Goal: Communication & Community: Share content

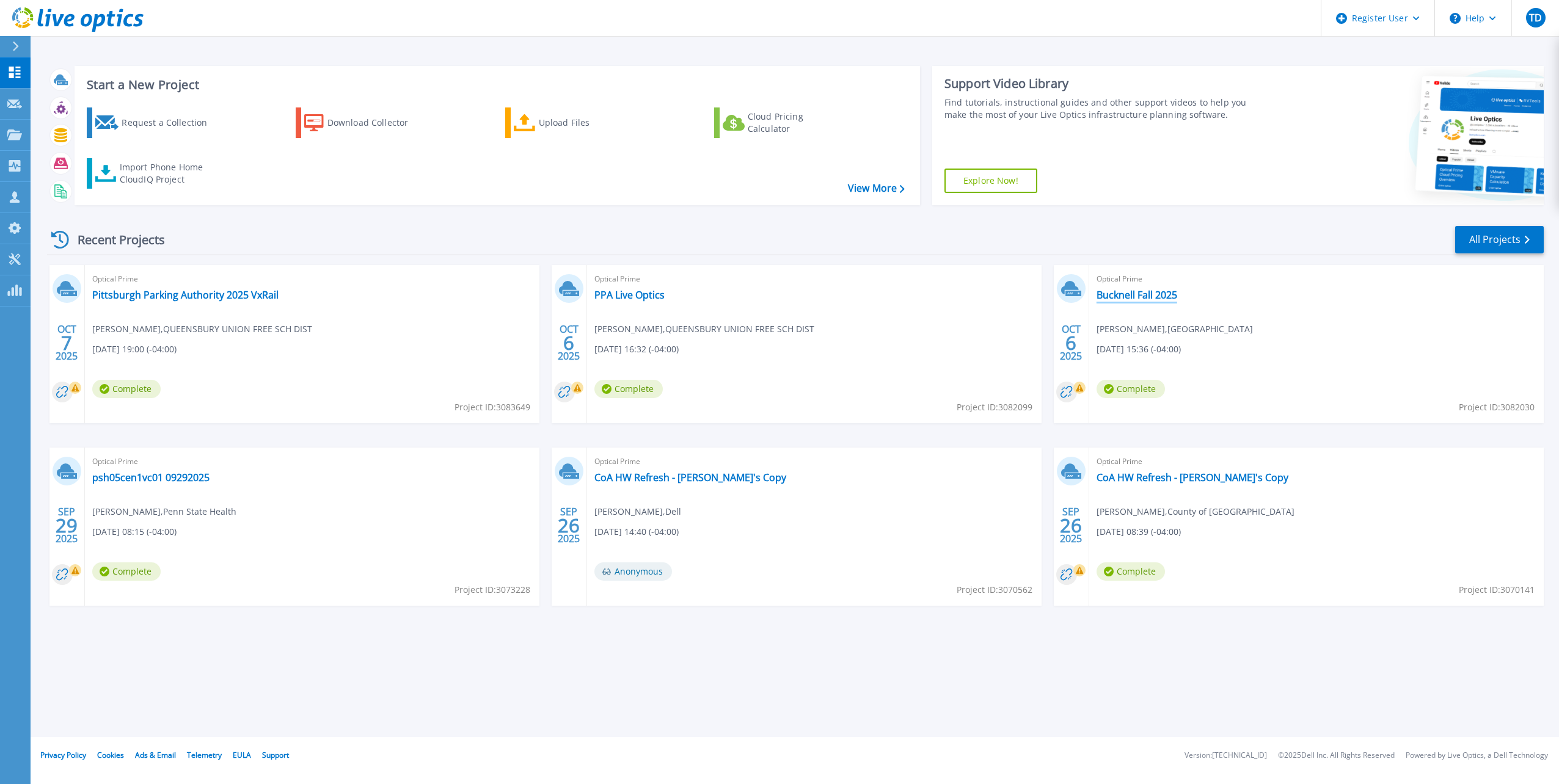
click at [1166, 299] on link "Bucknell Fall 2025" at bounding box center [1137, 295] width 80 height 12
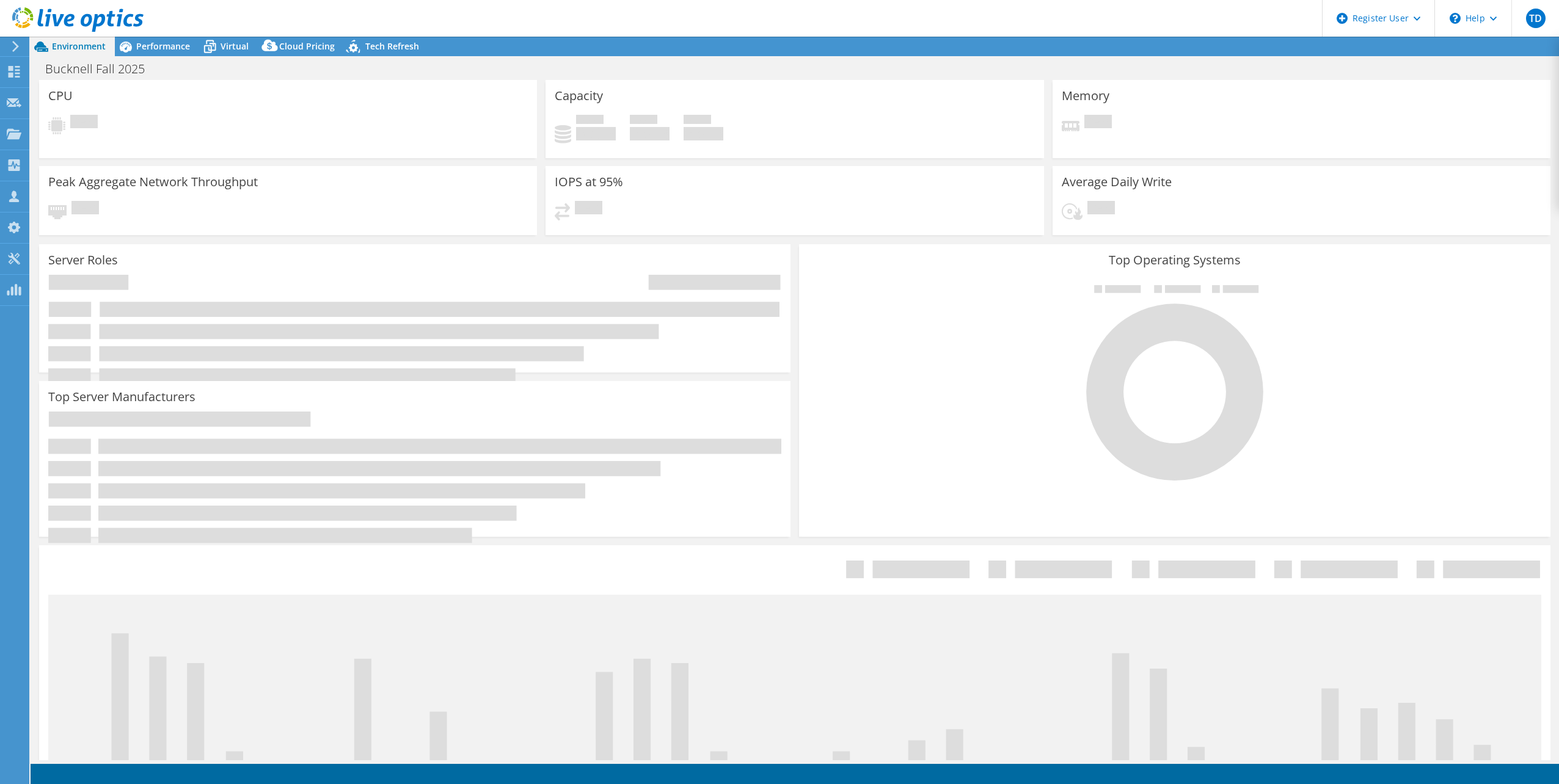
select select "USD"
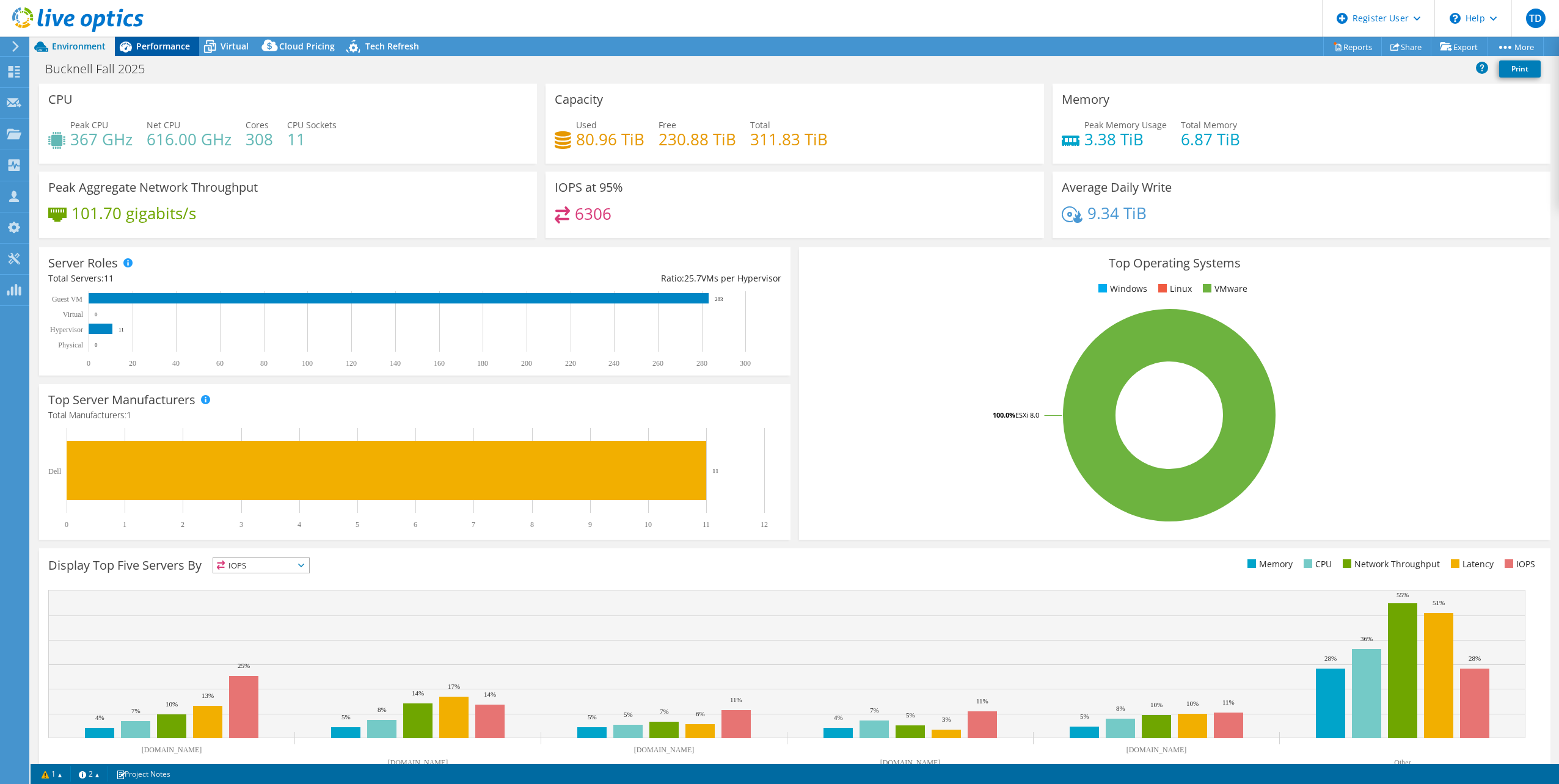
click at [168, 51] on span "Performance" at bounding box center [163, 46] width 54 height 12
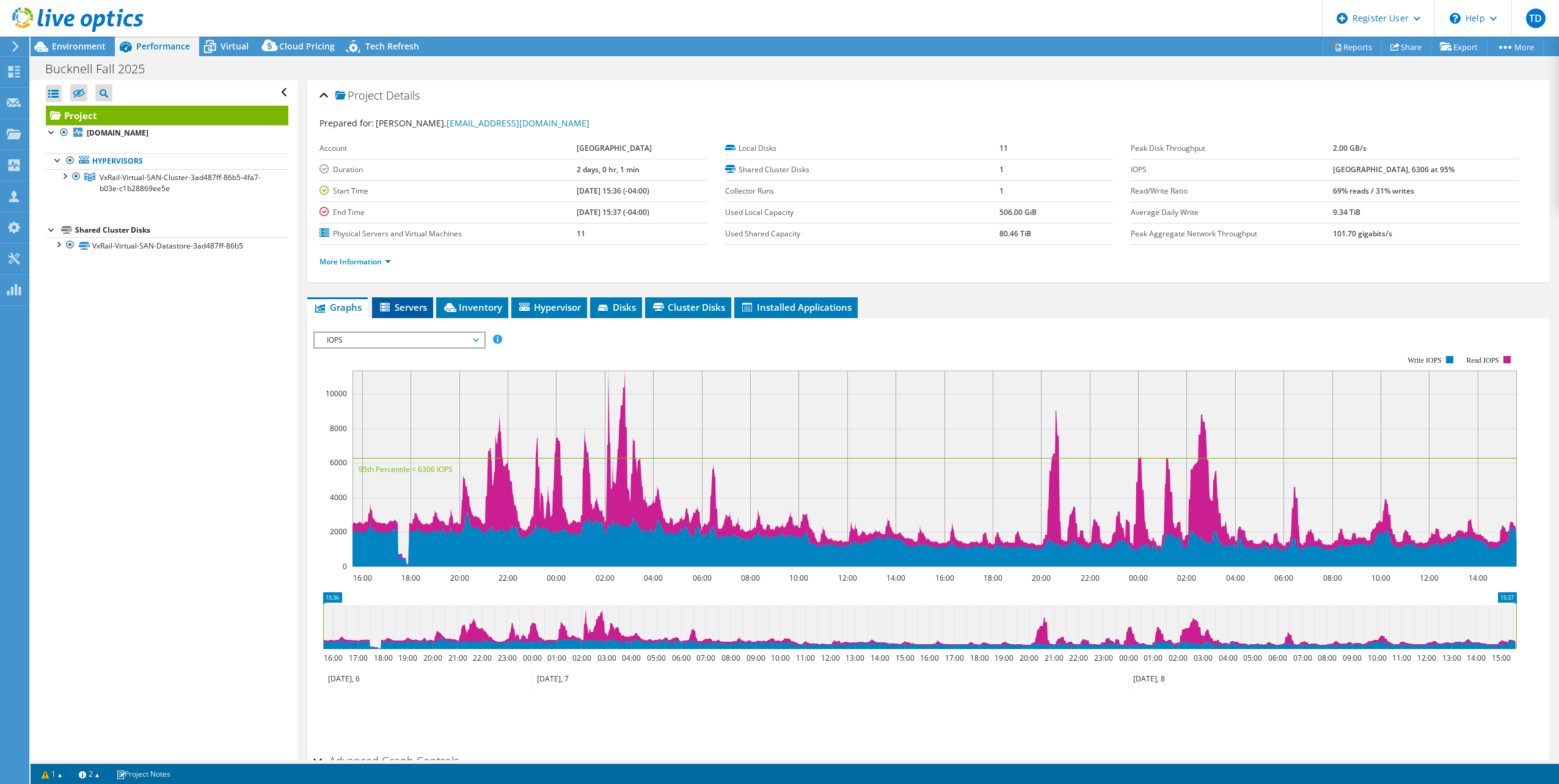
click at [409, 299] on li "Servers" at bounding box center [403, 307] width 61 height 21
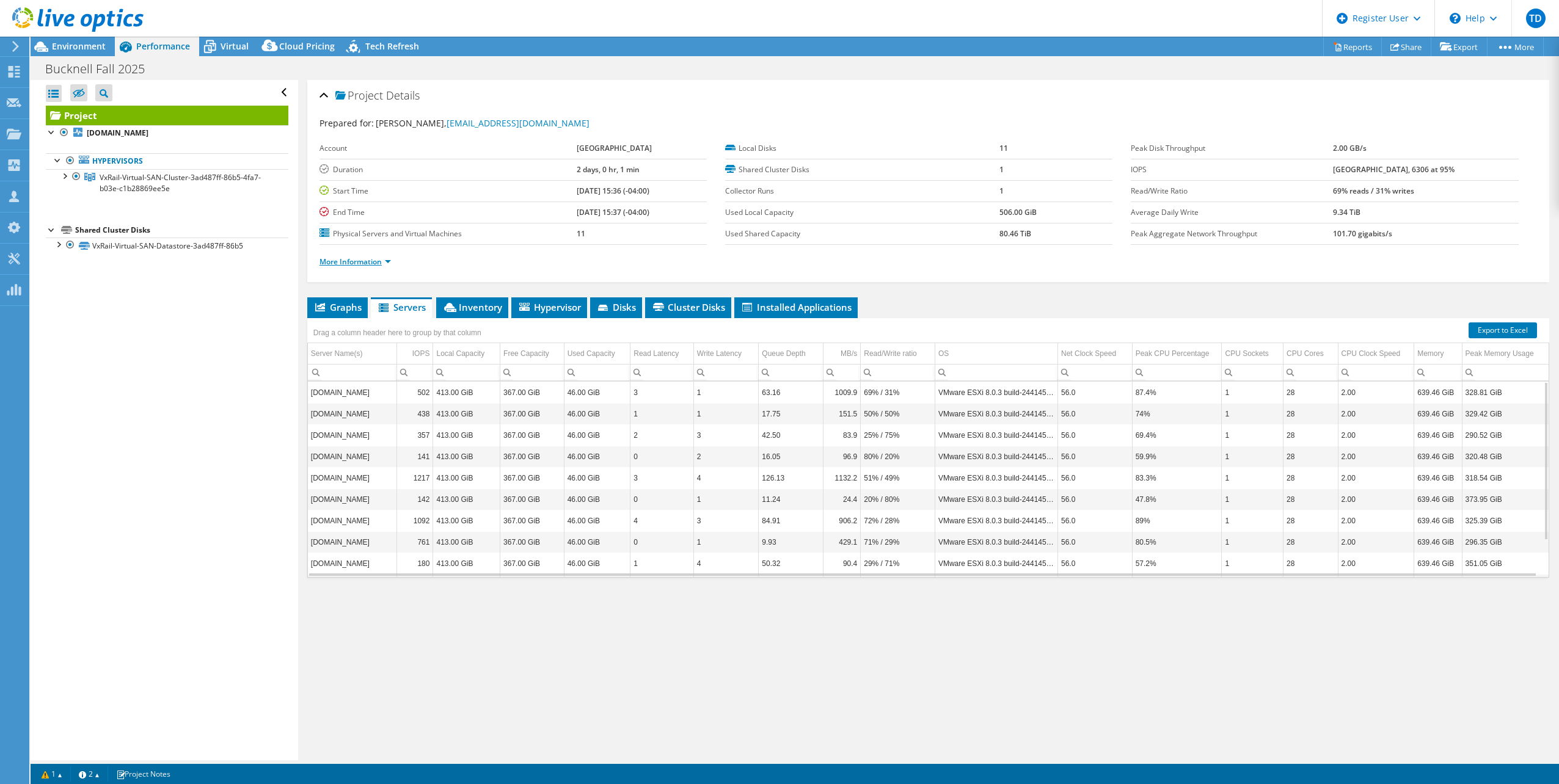
click at [354, 262] on link "More Information" at bounding box center [355, 262] width 72 height 11
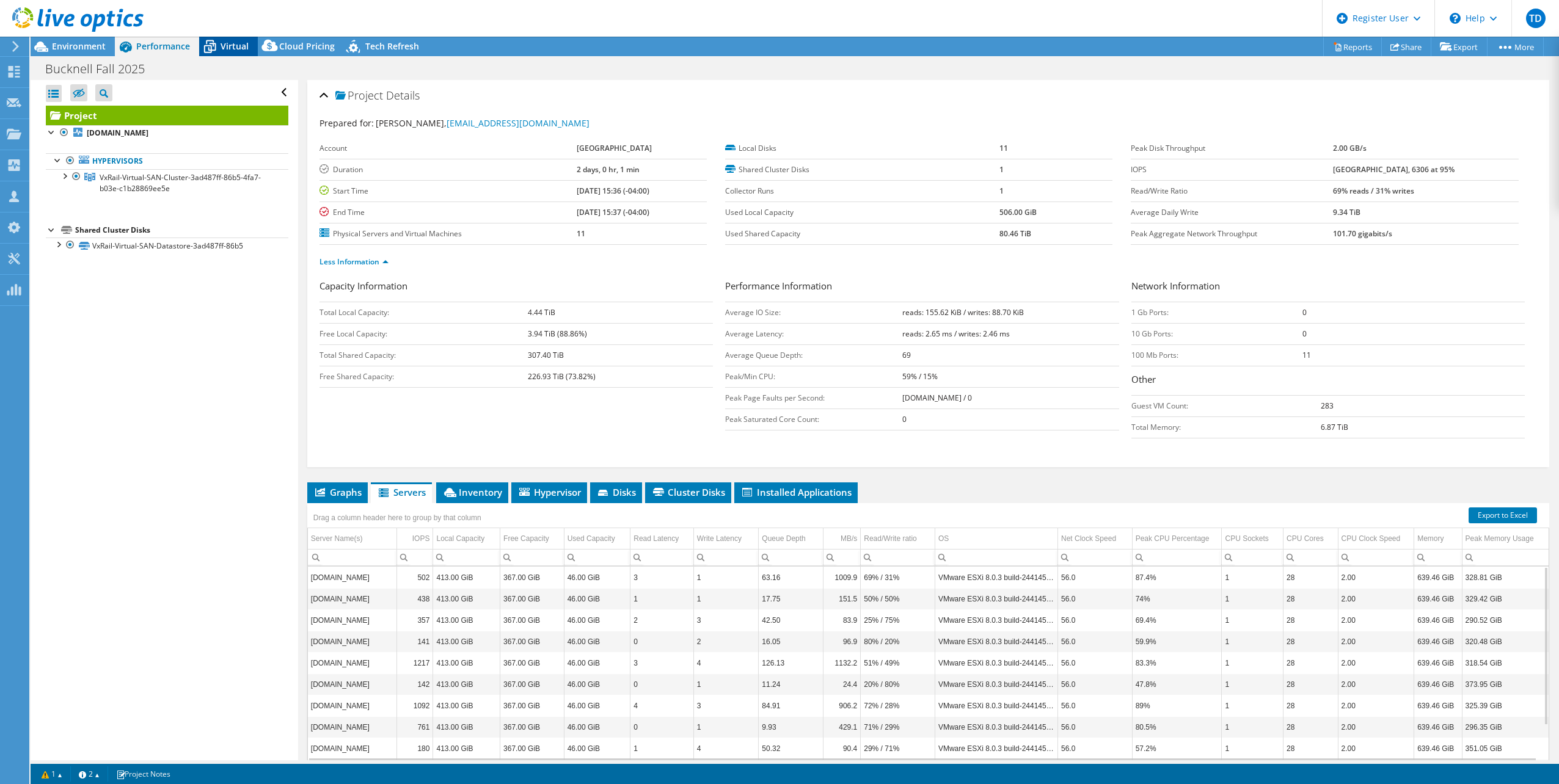
click at [230, 46] on span "Virtual" at bounding box center [234, 46] width 28 height 12
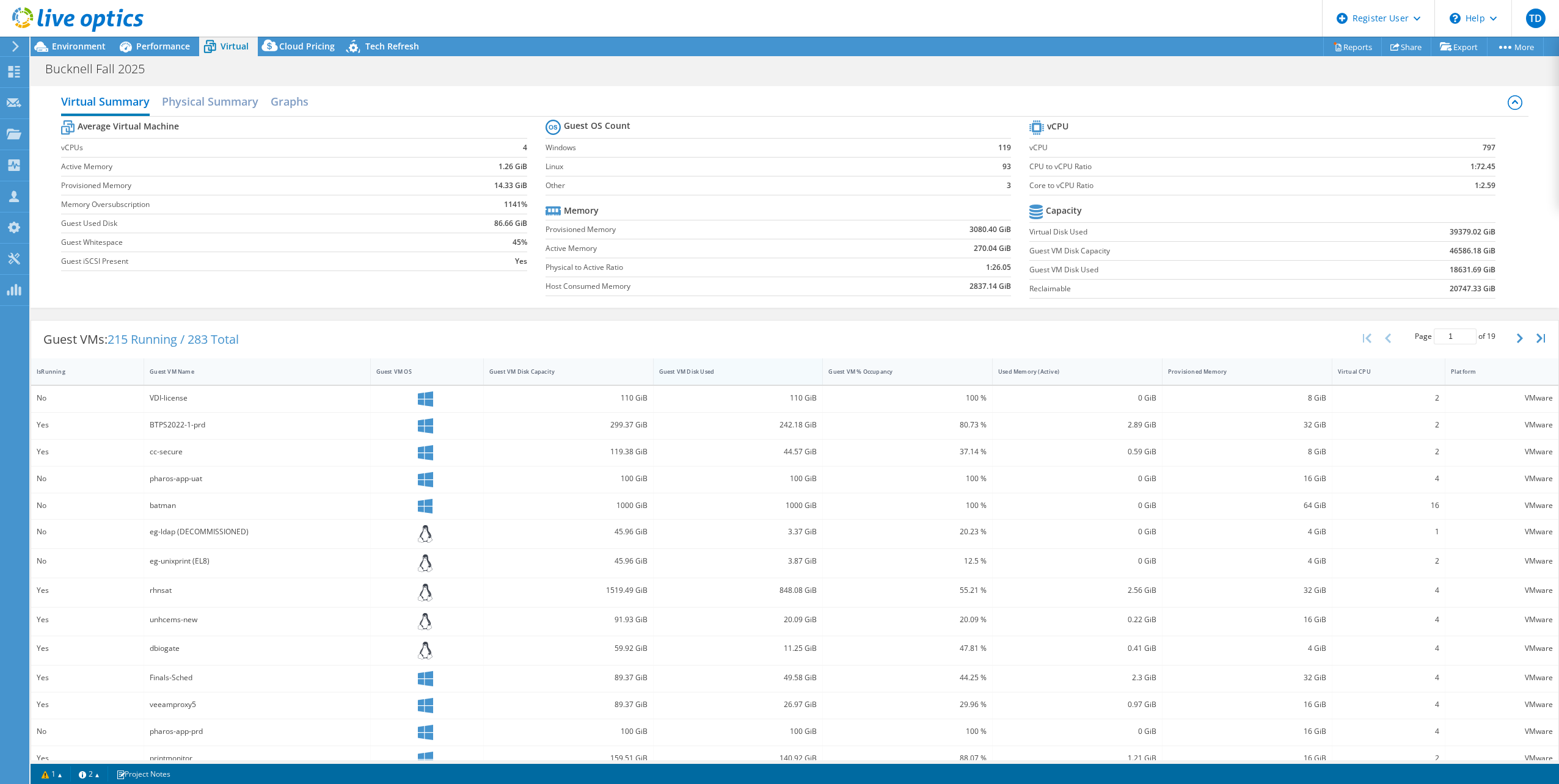
click at [751, 376] on div "Guest VM Disk Used" at bounding box center [731, 371] width 155 height 19
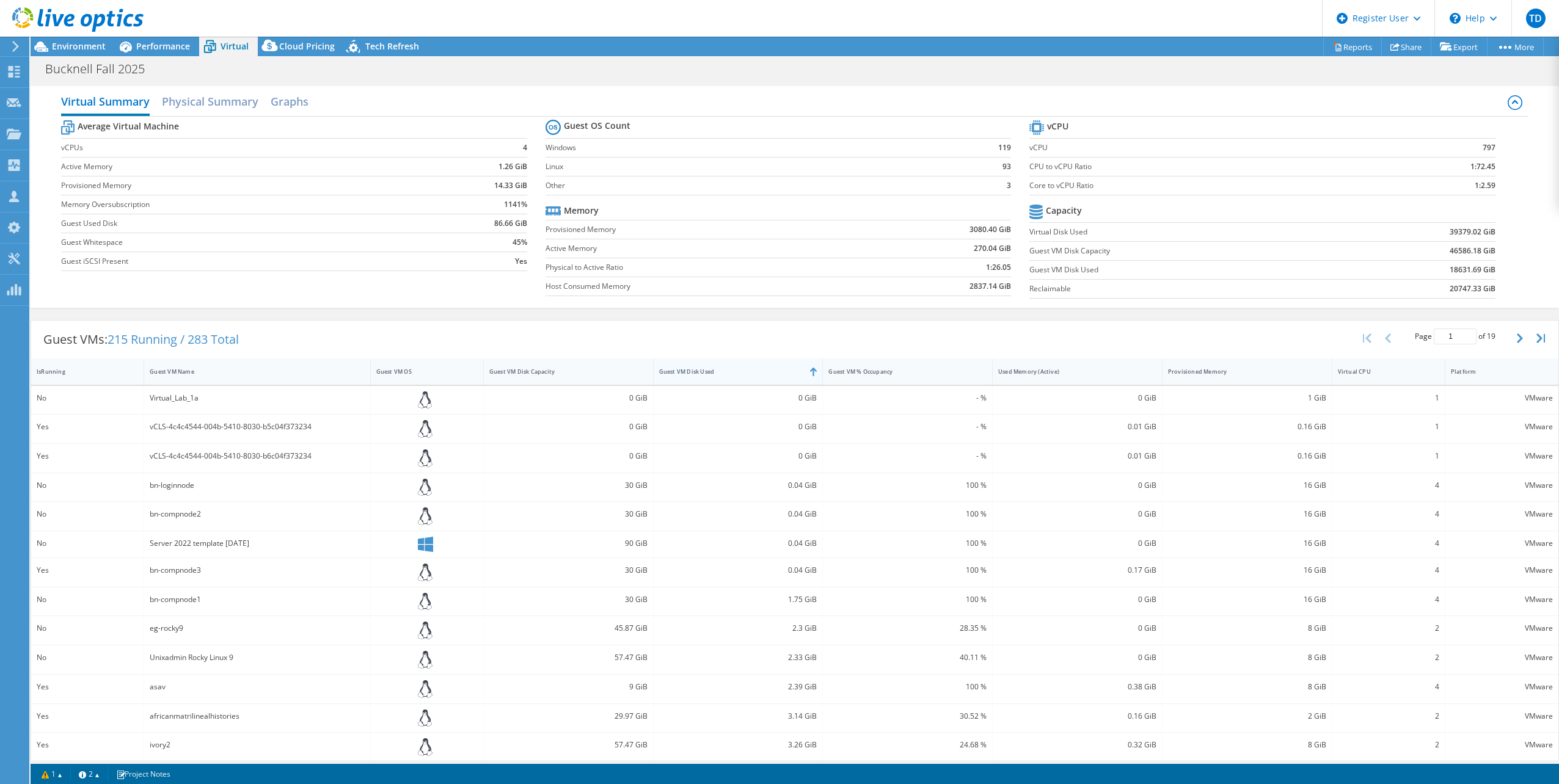
click at [748, 375] on div "Guest VM Disk Used" at bounding box center [731, 371] width 143 height 8
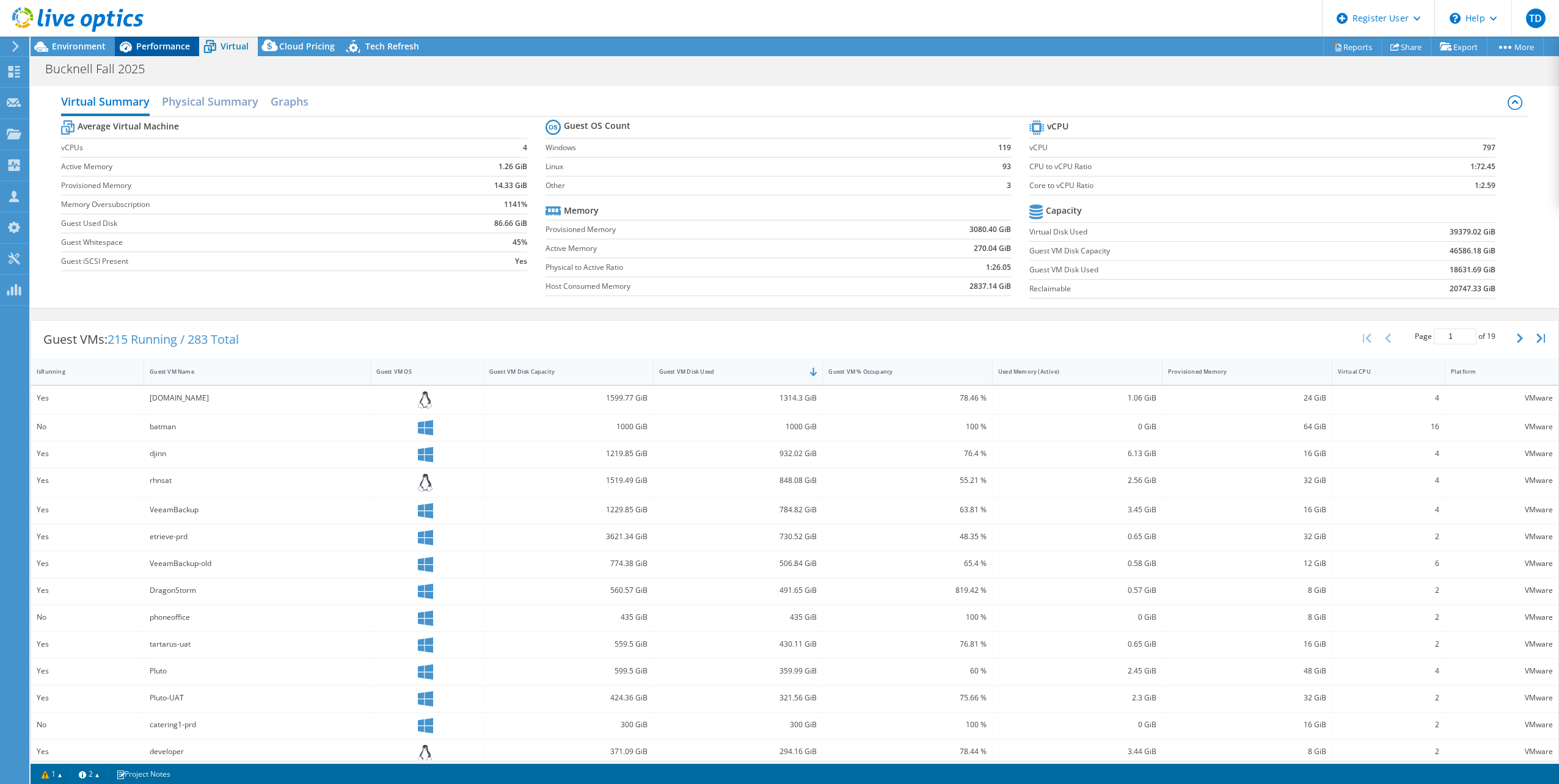
click at [157, 45] on span "Performance" at bounding box center [163, 46] width 54 height 12
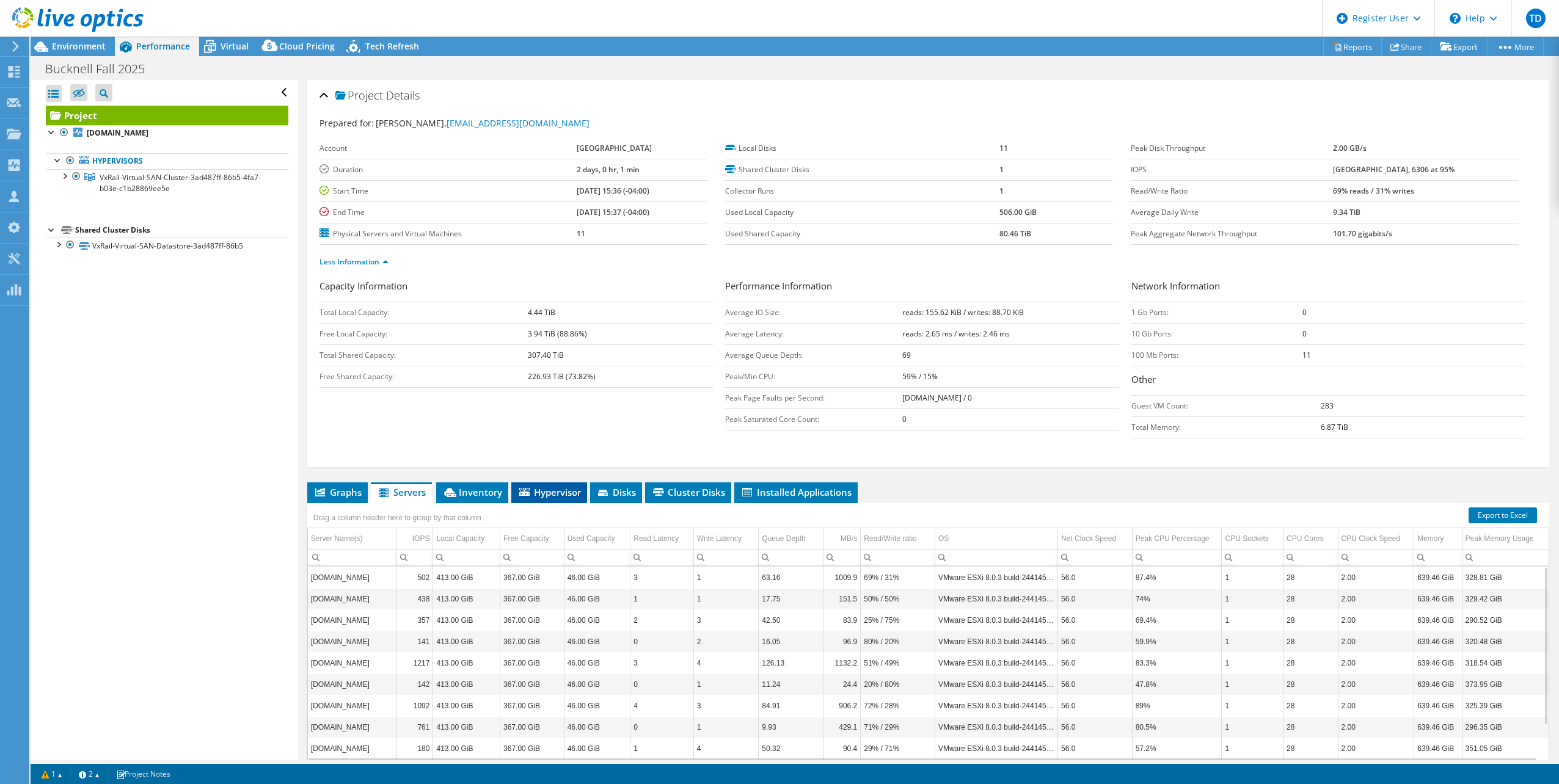
click at [572, 498] on span "Hypervisor" at bounding box center [549, 492] width 64 height 12
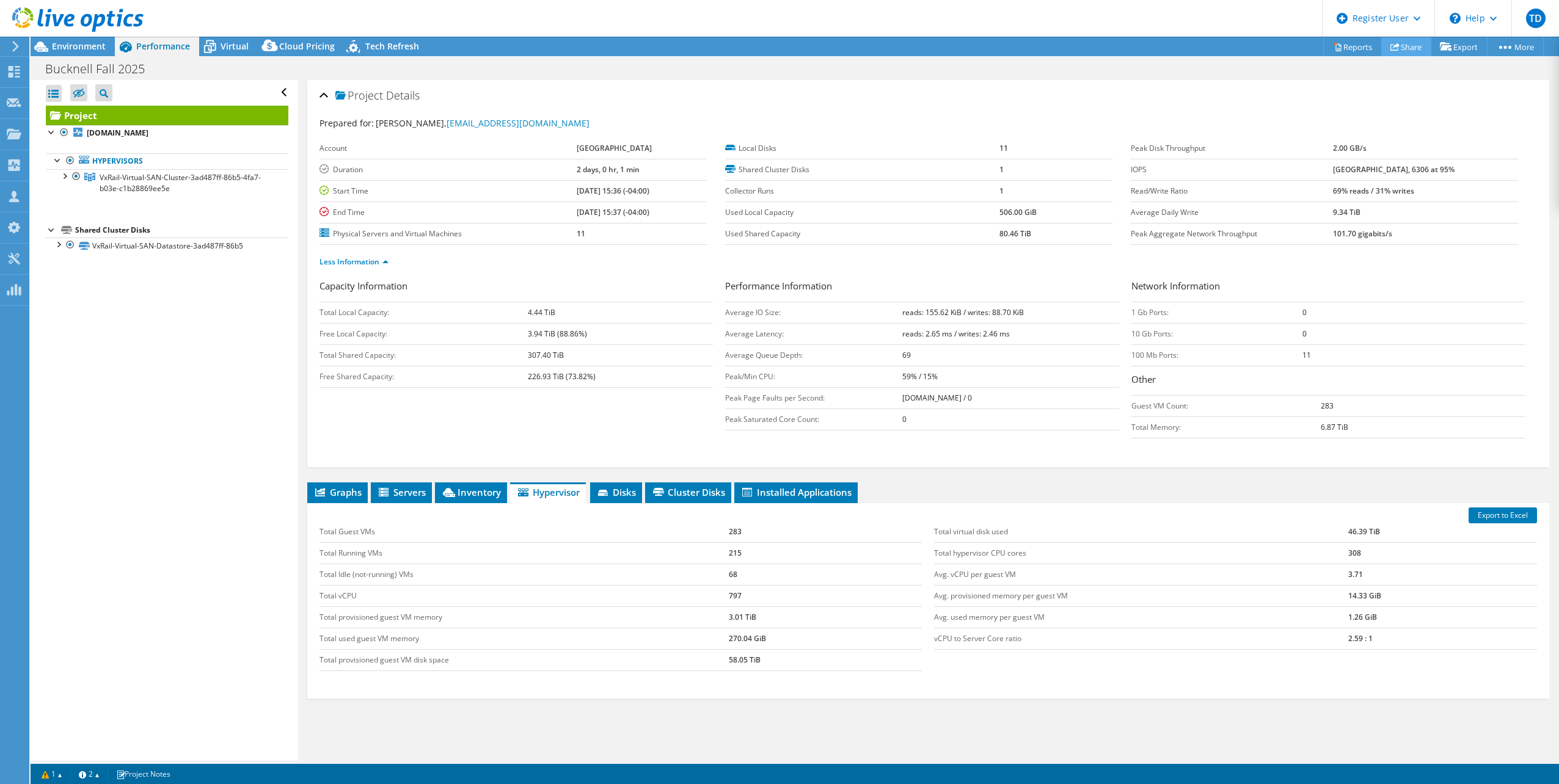
click at [1391, 47] on icon at bounding box center [1395, 47] width 9 height 9
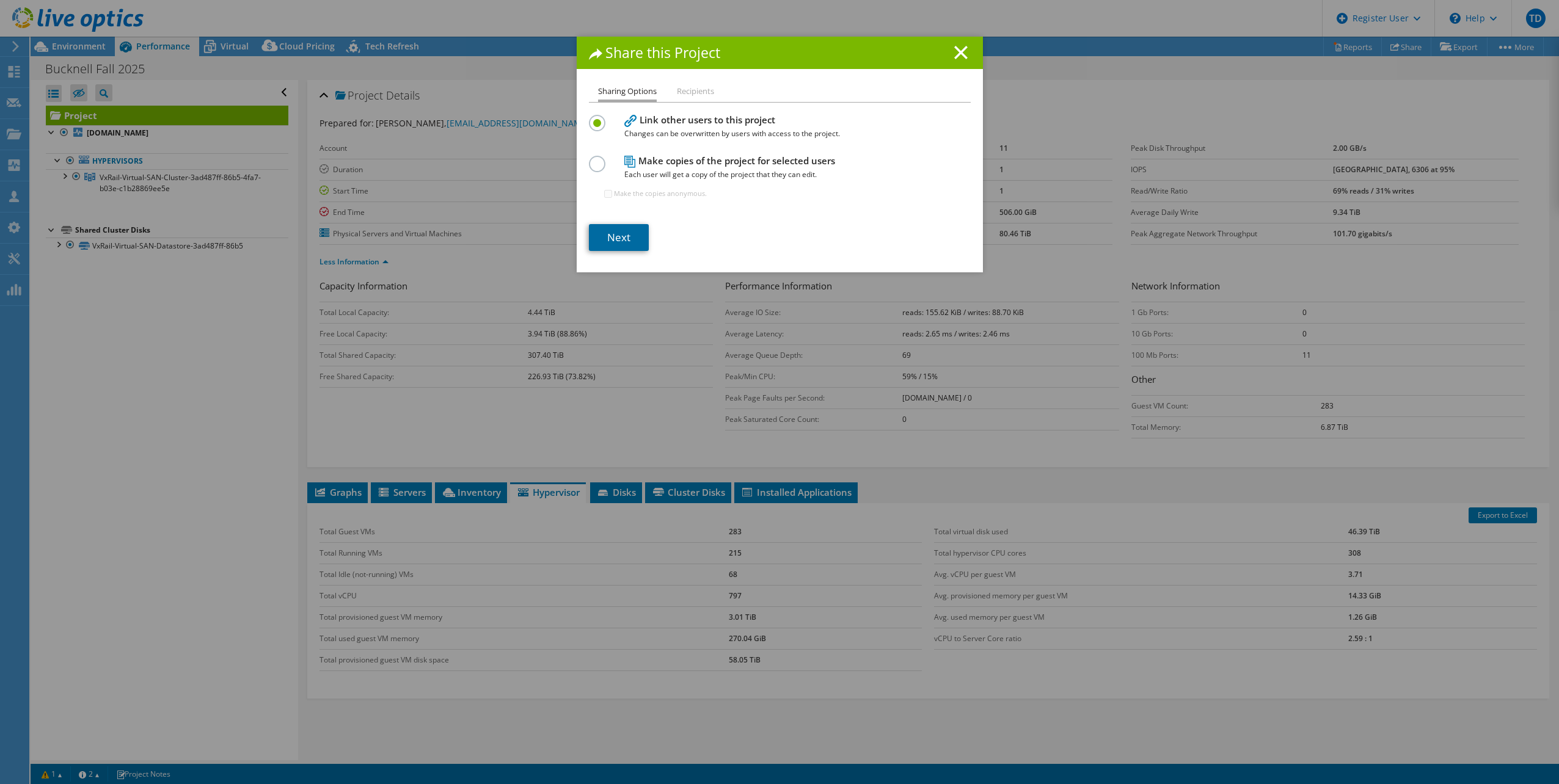
click at [603, 229] on link "Next" at bounding box center [619, 237] width 60 height 27
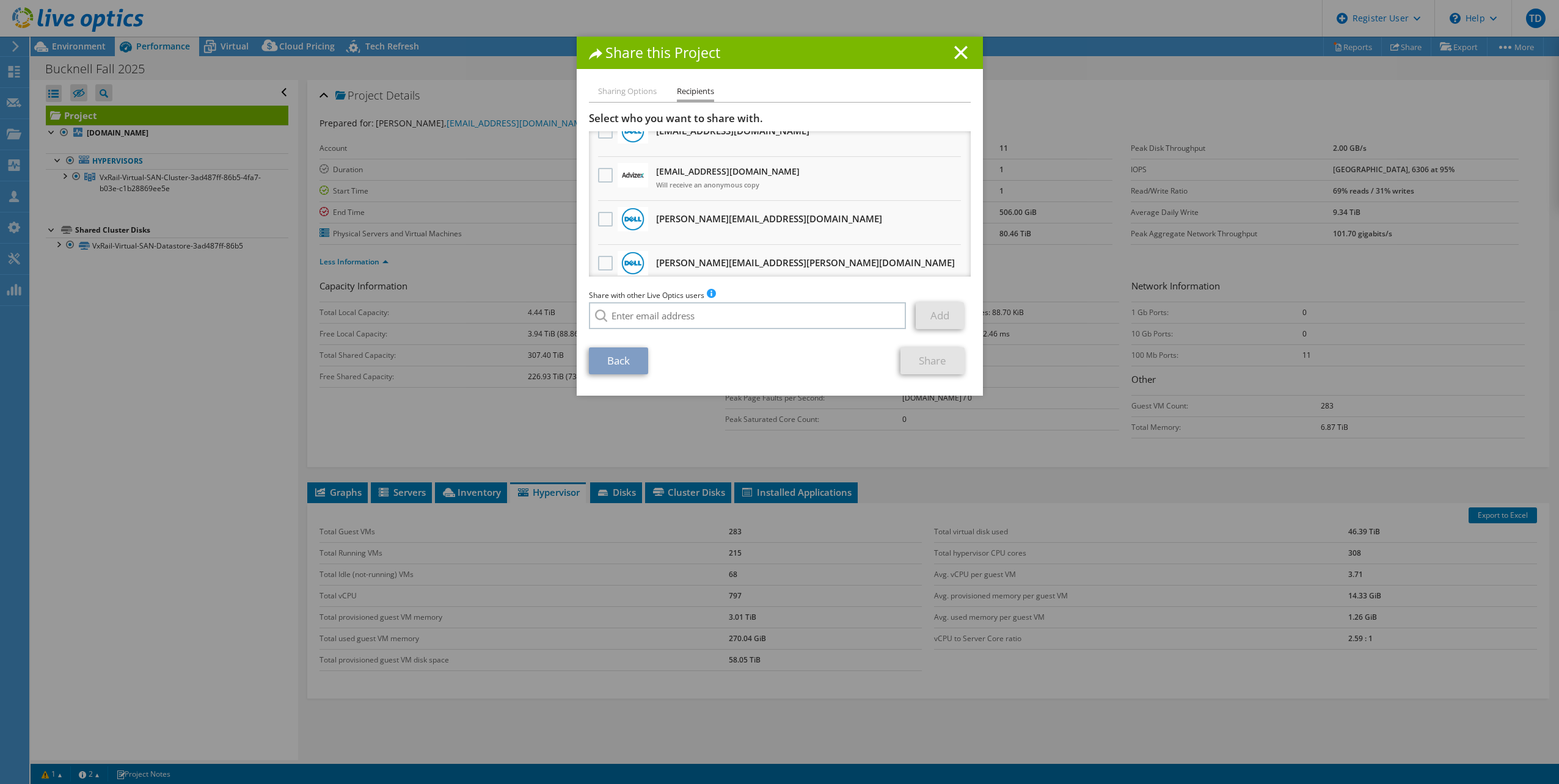
scroll to position [89, 0]
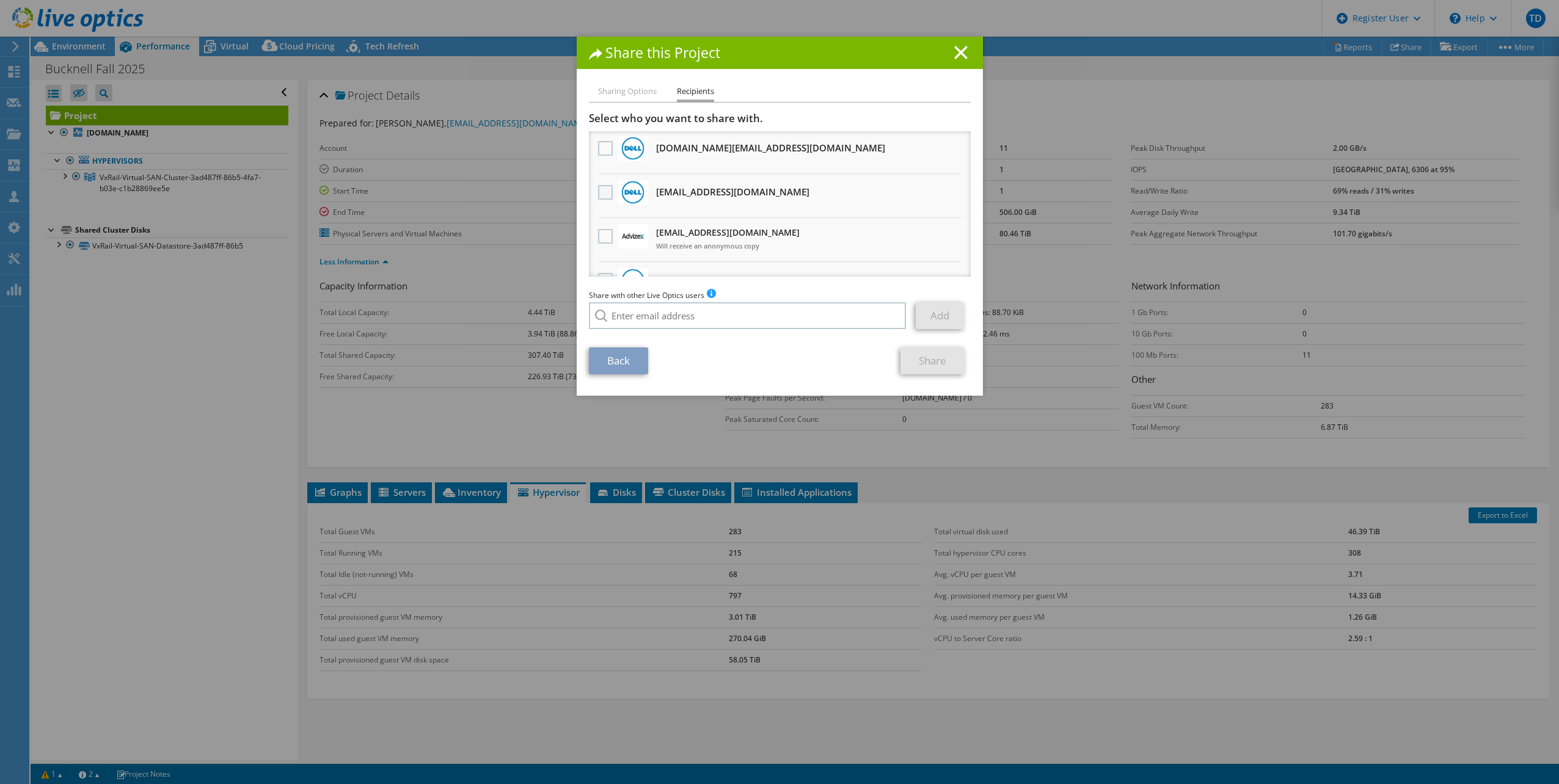
click at [604, 185] on label at bounding box center [607, 193] width 17 height 15
click at [0, 0] on input "checkbox" at bounding box center [0, 0] width 0 height 0
click at [926, 362] on link "Share" at bounding box center [932, 361] width 64 height 27
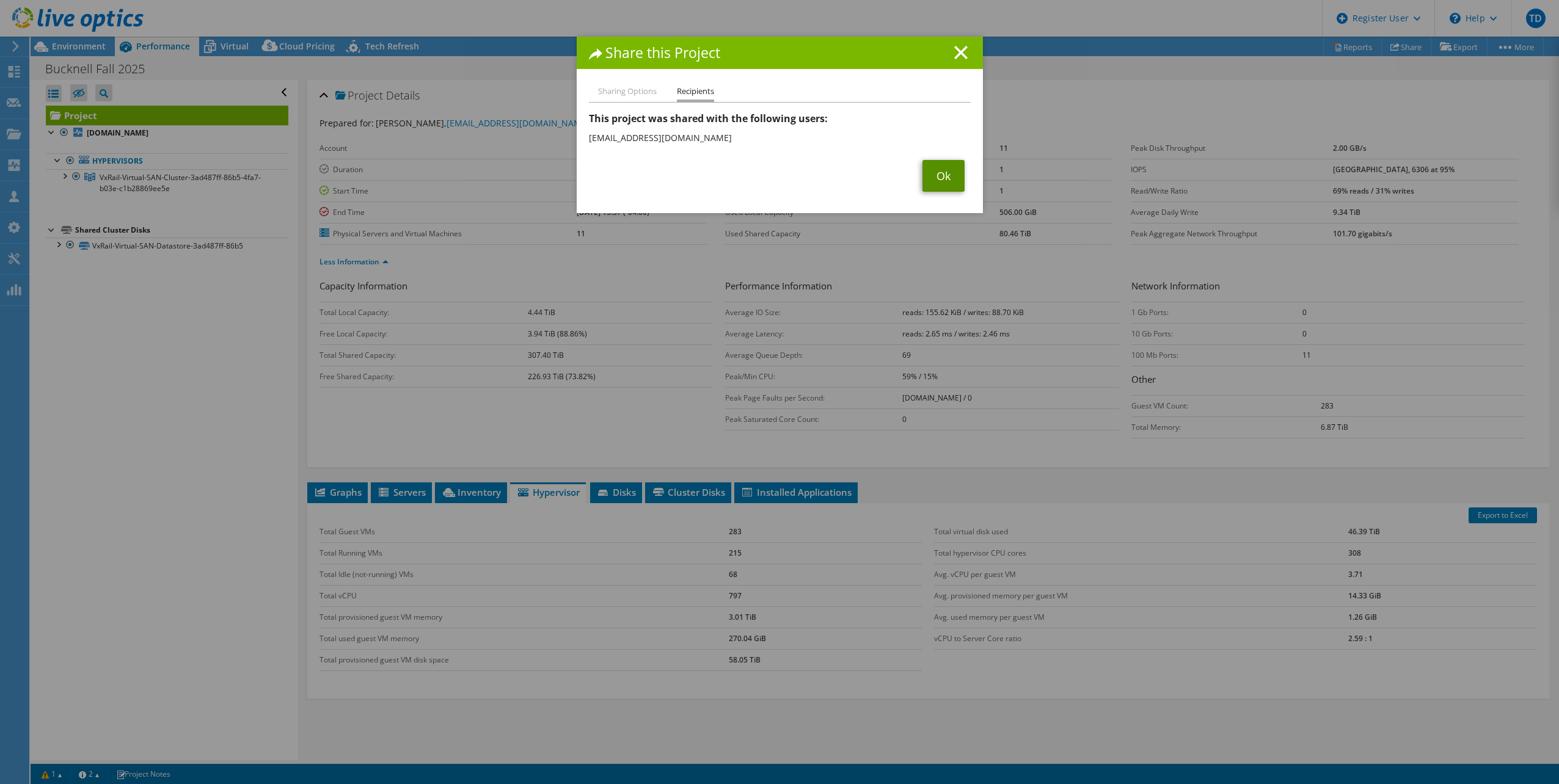
click at [934, 170] on link "Ok" at bounding box center [944, 176] width 42 height 32
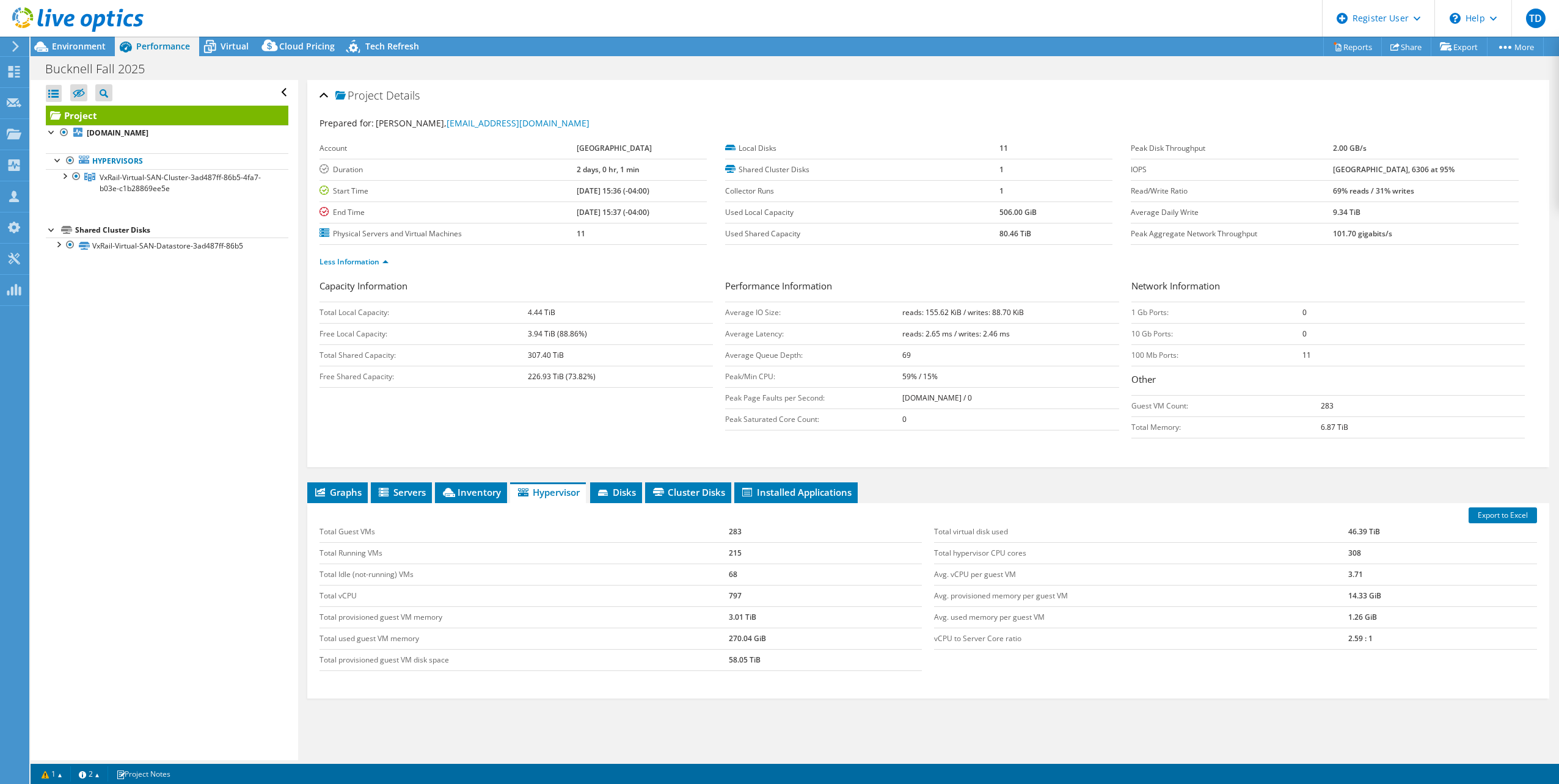
click at [46, 22] on use at bounding box center [78, 19] width 132 height 24
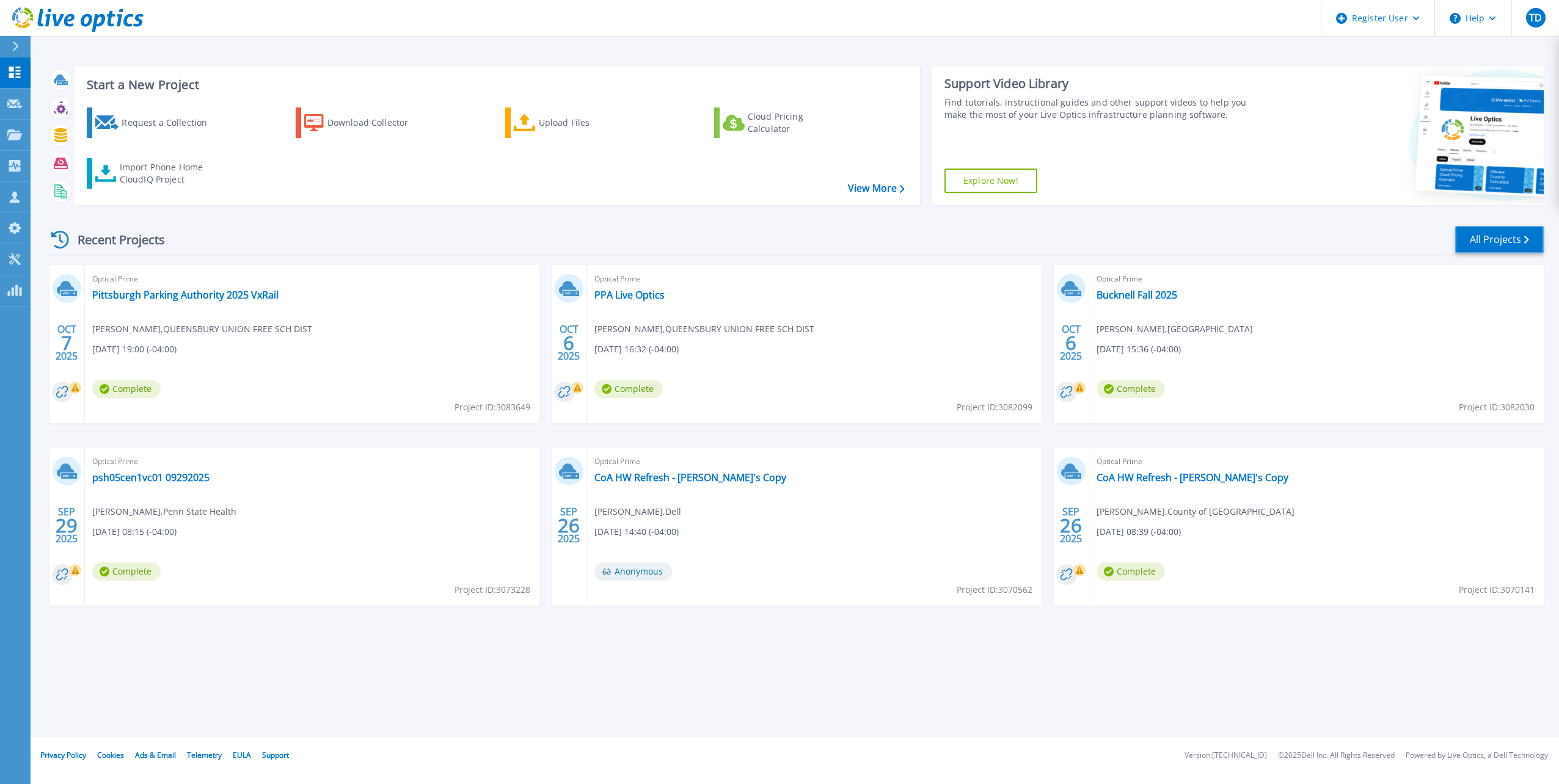
click at [1504, 241] on link "All Projects" at bounding box center [1500, 240] width 89 height 27
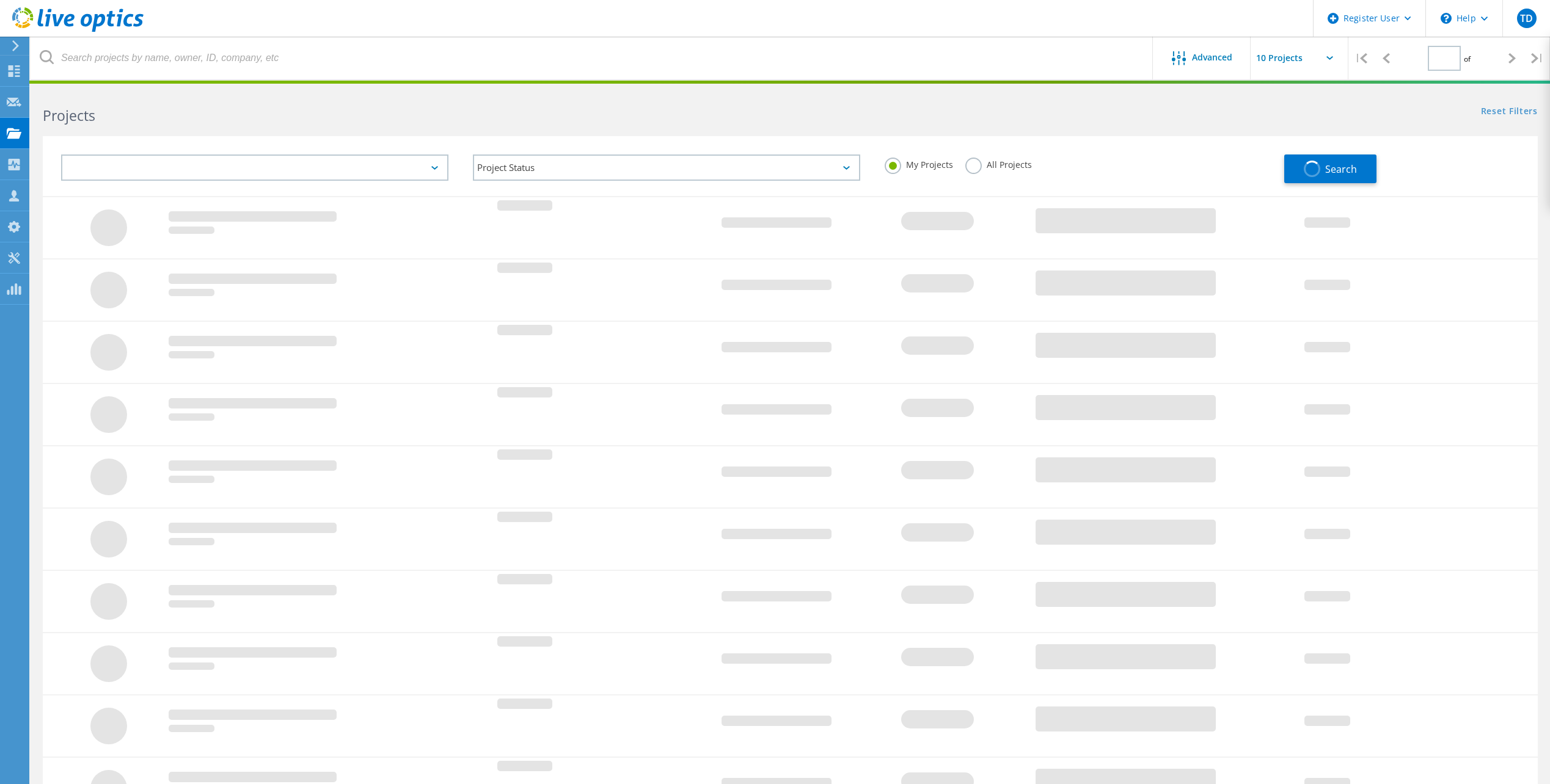
type input "1"
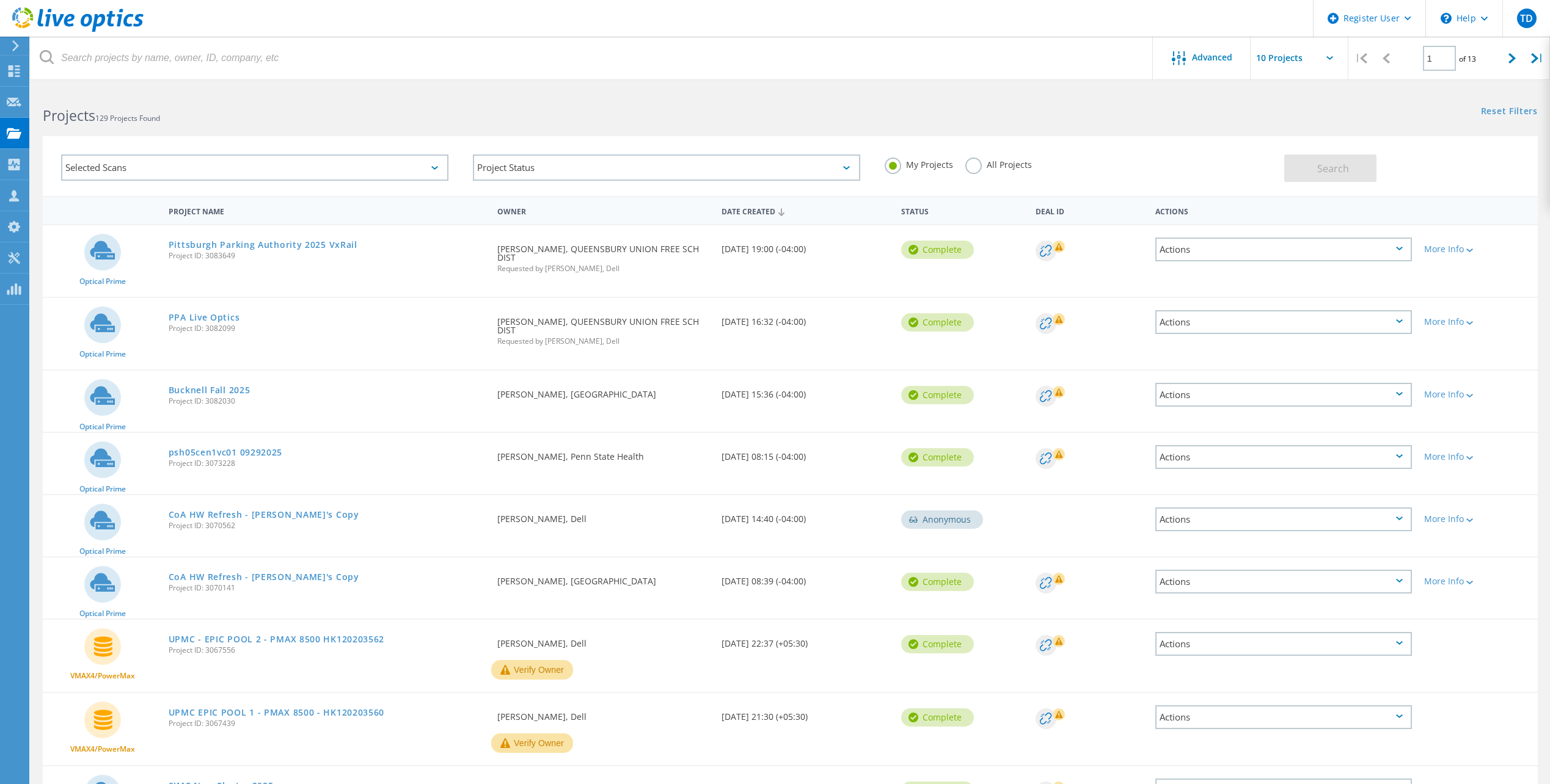
click at [1325, 63] on input "text" at bounding box center [1312, 58] width 122 height 43
drag, startPoint x: 1312, startPoint y: 145, endPoint x: 1290, endPoint y: 146, distance: 22.0
click at [1290, 146] on div "Show 40 Projects" at bounding box center [1312, 150] width 121 height 20
type input "Show 40 Projects"
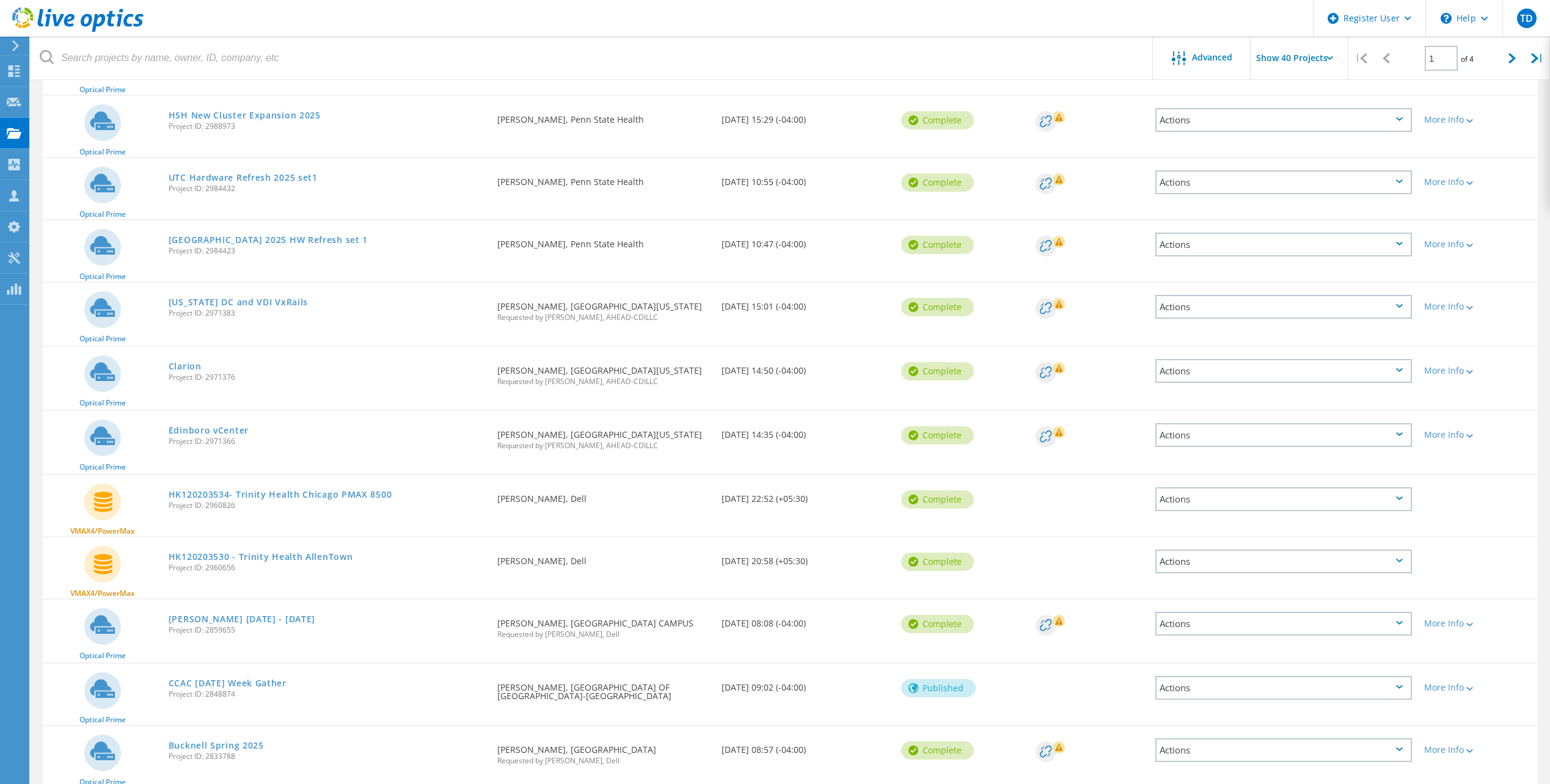
scroll to position [794, 0]
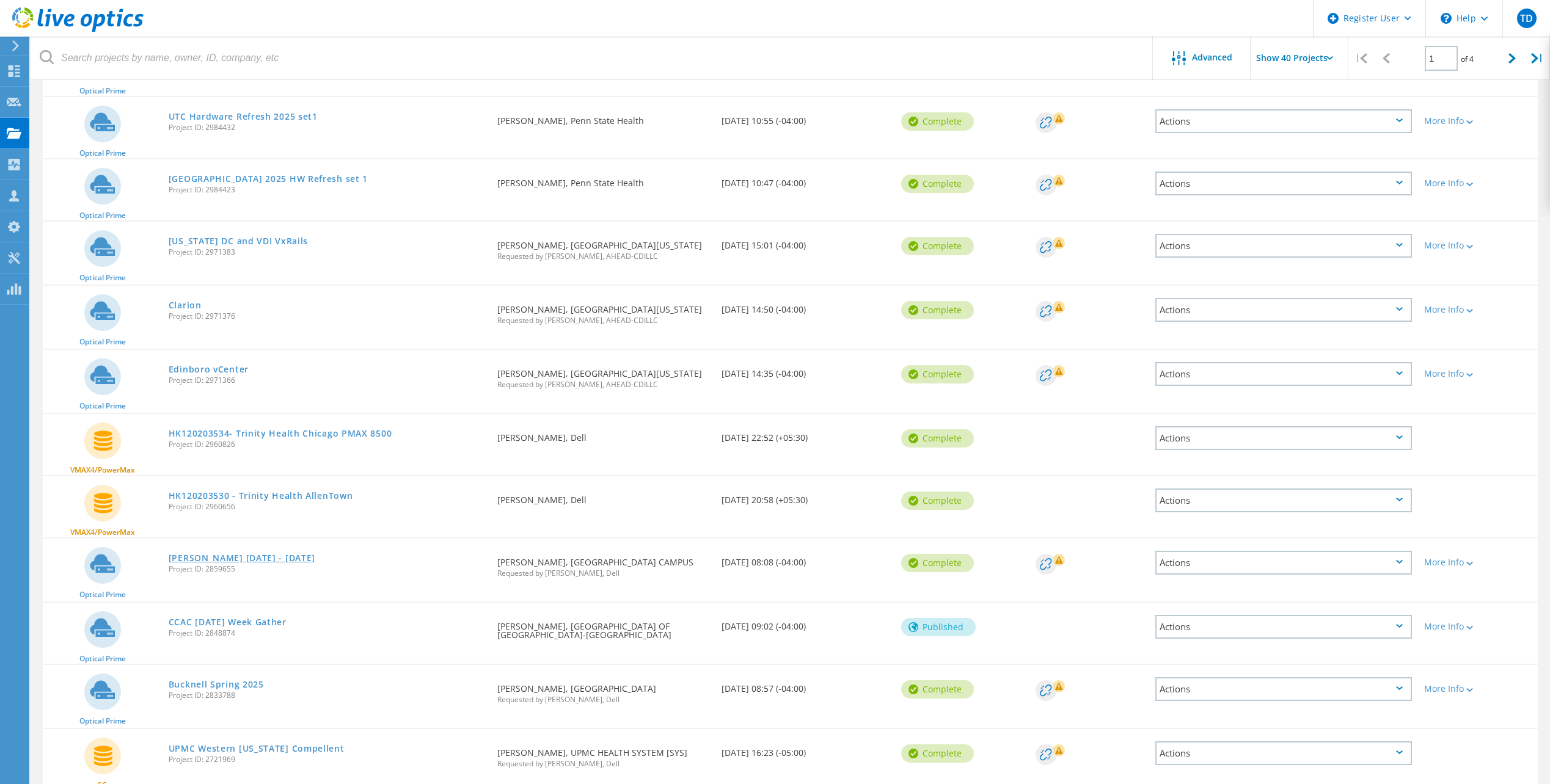
click at [246, 554] on link "Pitt Dave M April 1 - 4th" at bounding box center [241, 558] width 147 height 9
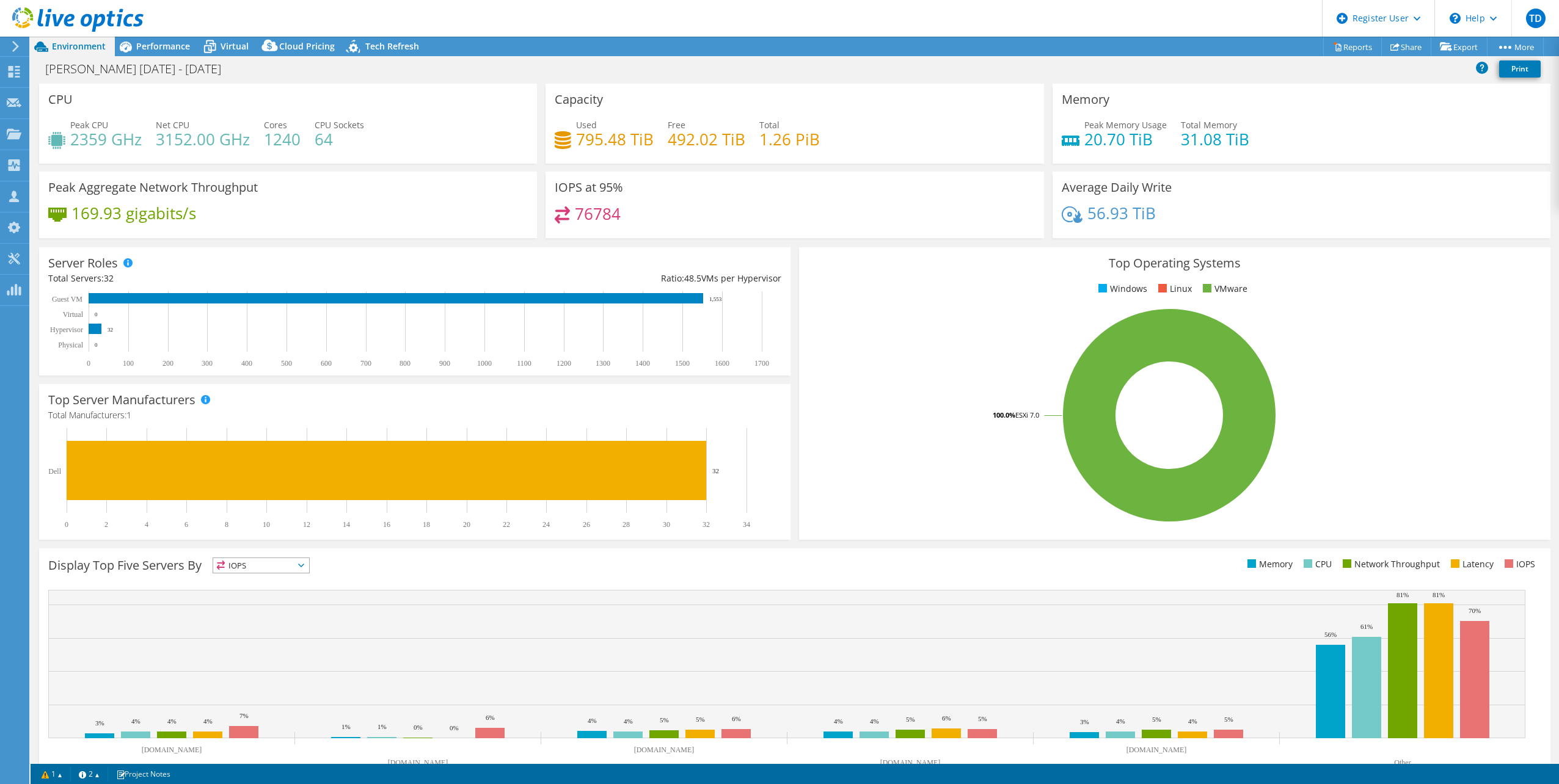
select select "USD"
click at [152, 39] on div "Performance" at bounding box center [157, 46] width 84 height 19
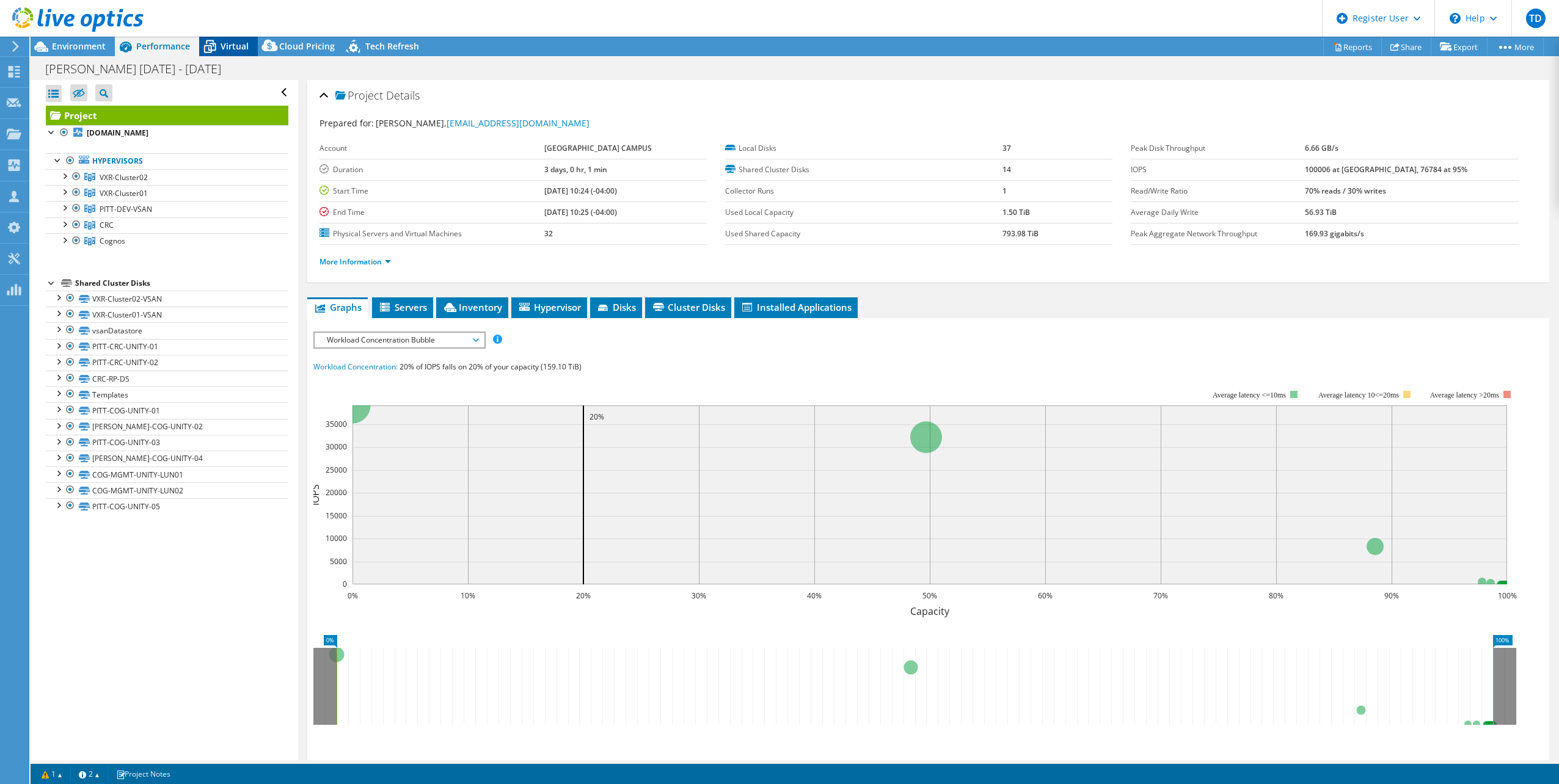
click at [237, 40] on div "Virtual" at bounding box center [228, 46] width 59 height 19
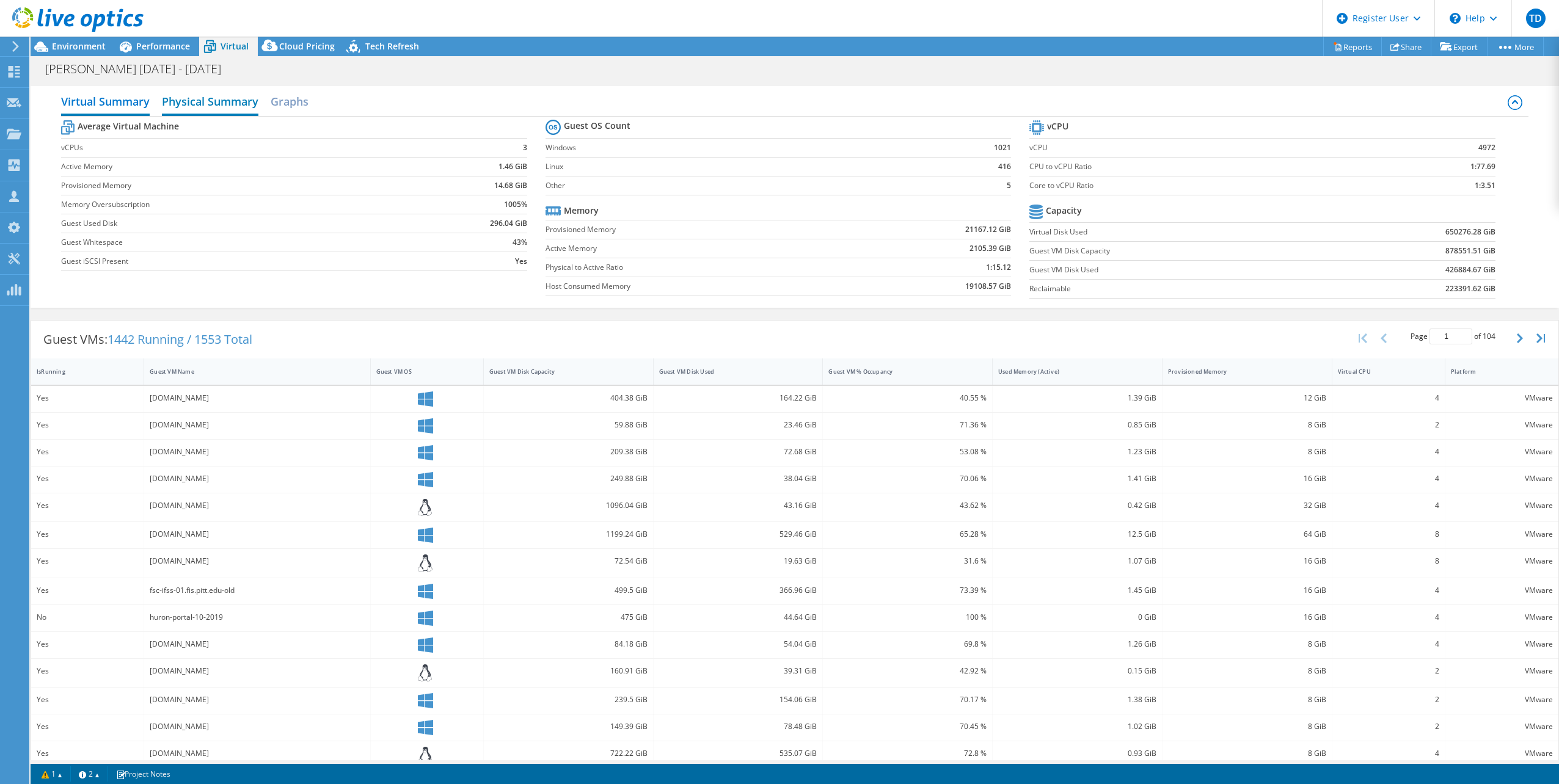
click at [239, 99] on h2 "Physical Summary" at bounding box center [210, 102] width 97 height 27
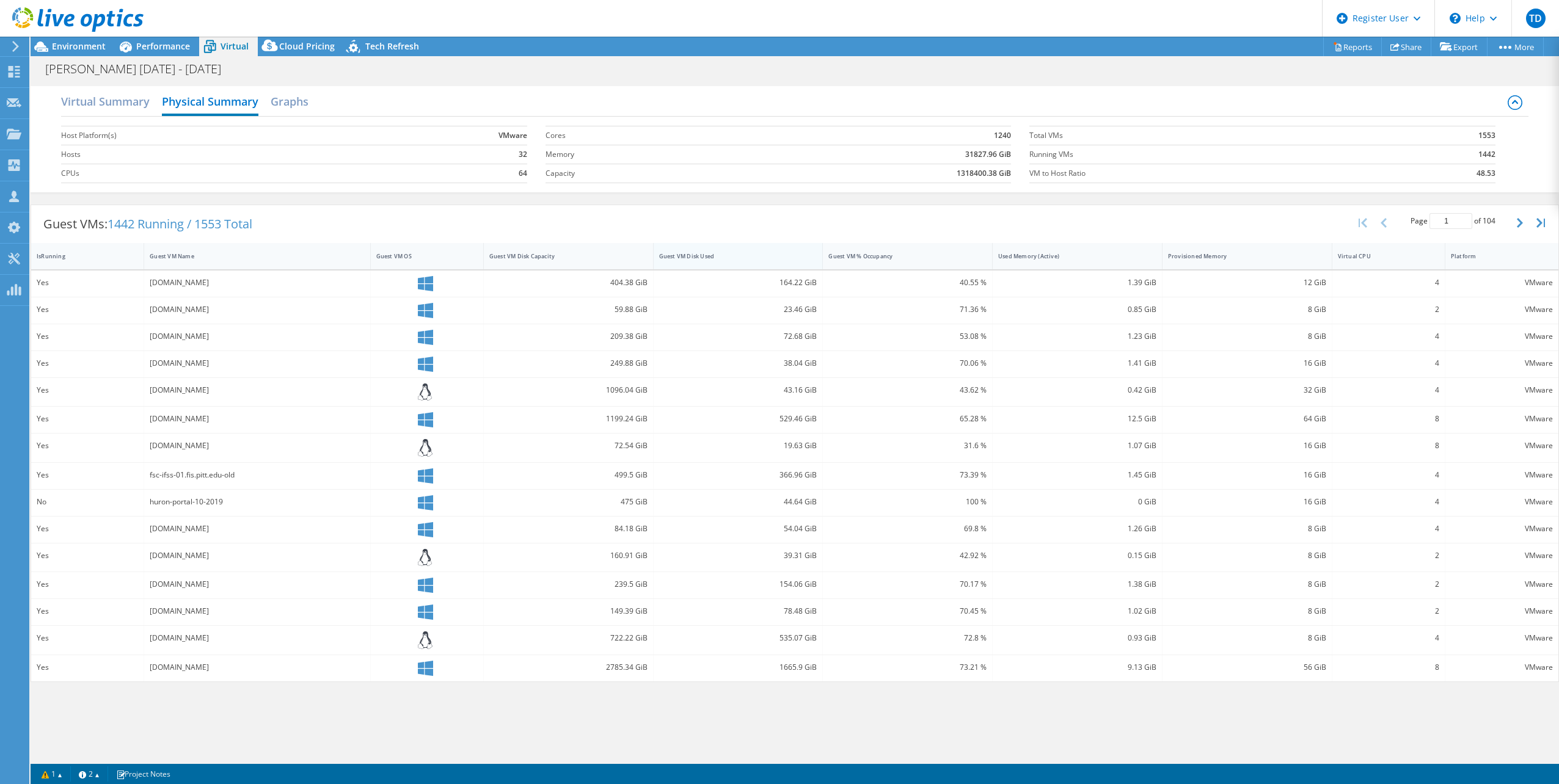
click at [772, 251] on div "Guest VM Disk Used" at bounding box center [731, 256] width 155 height 19
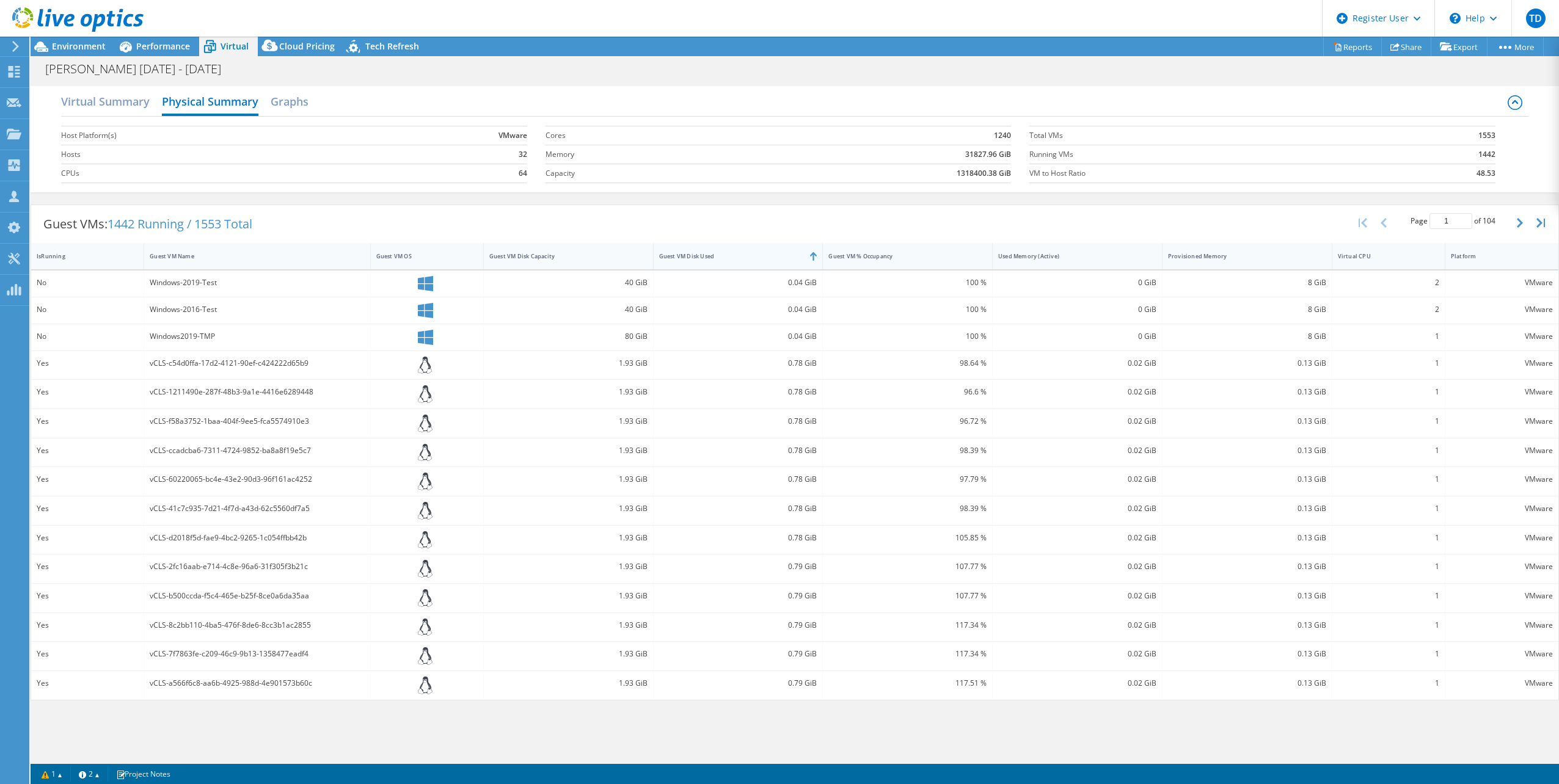
click at [772, 251] on div "Guest VM Disk Used" at bounding box center [731, 256] width 155 height 19
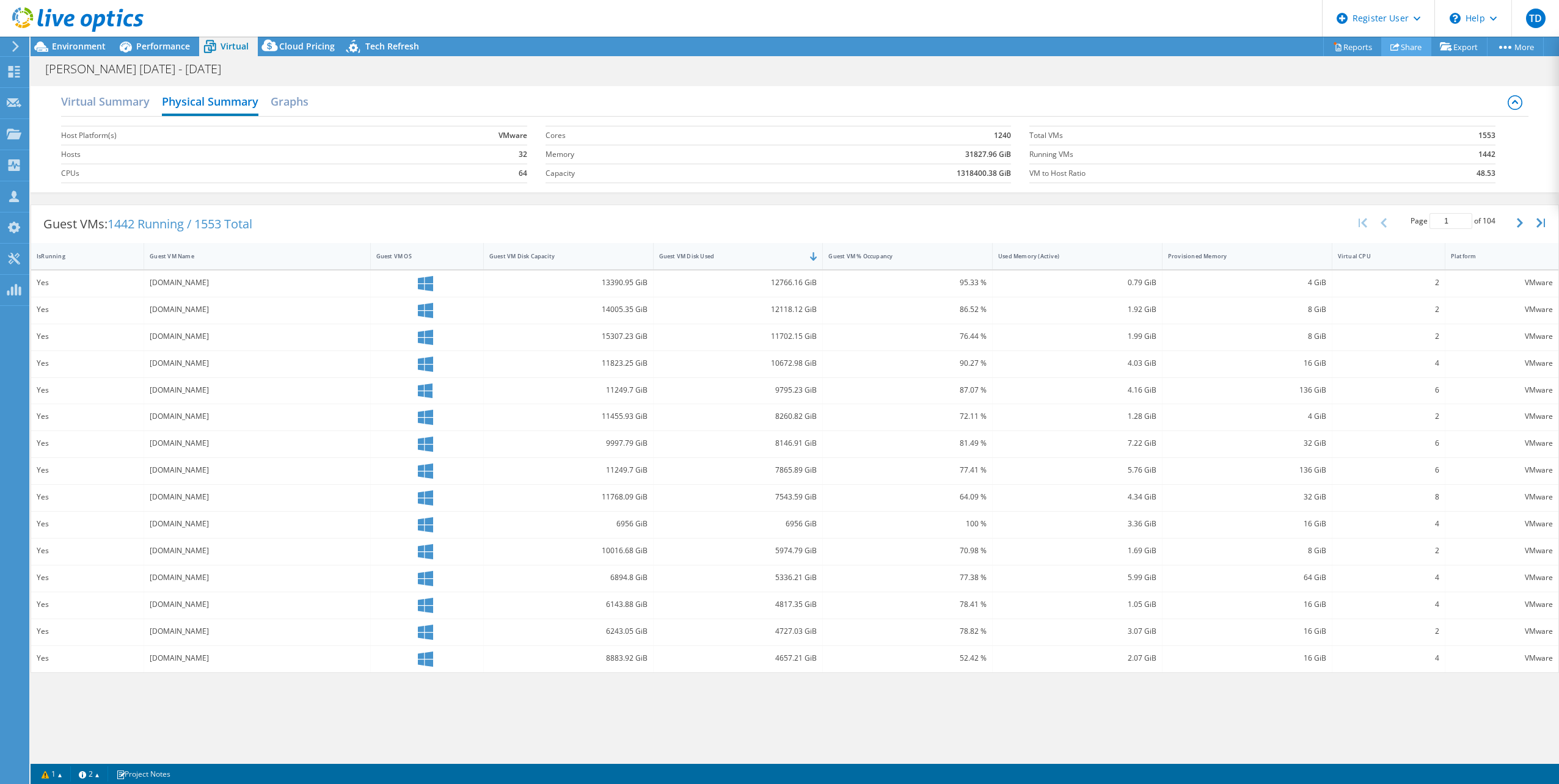
click at [1393, 44] on link "Share" at bounding box center [1406, 47] width 50 height 19
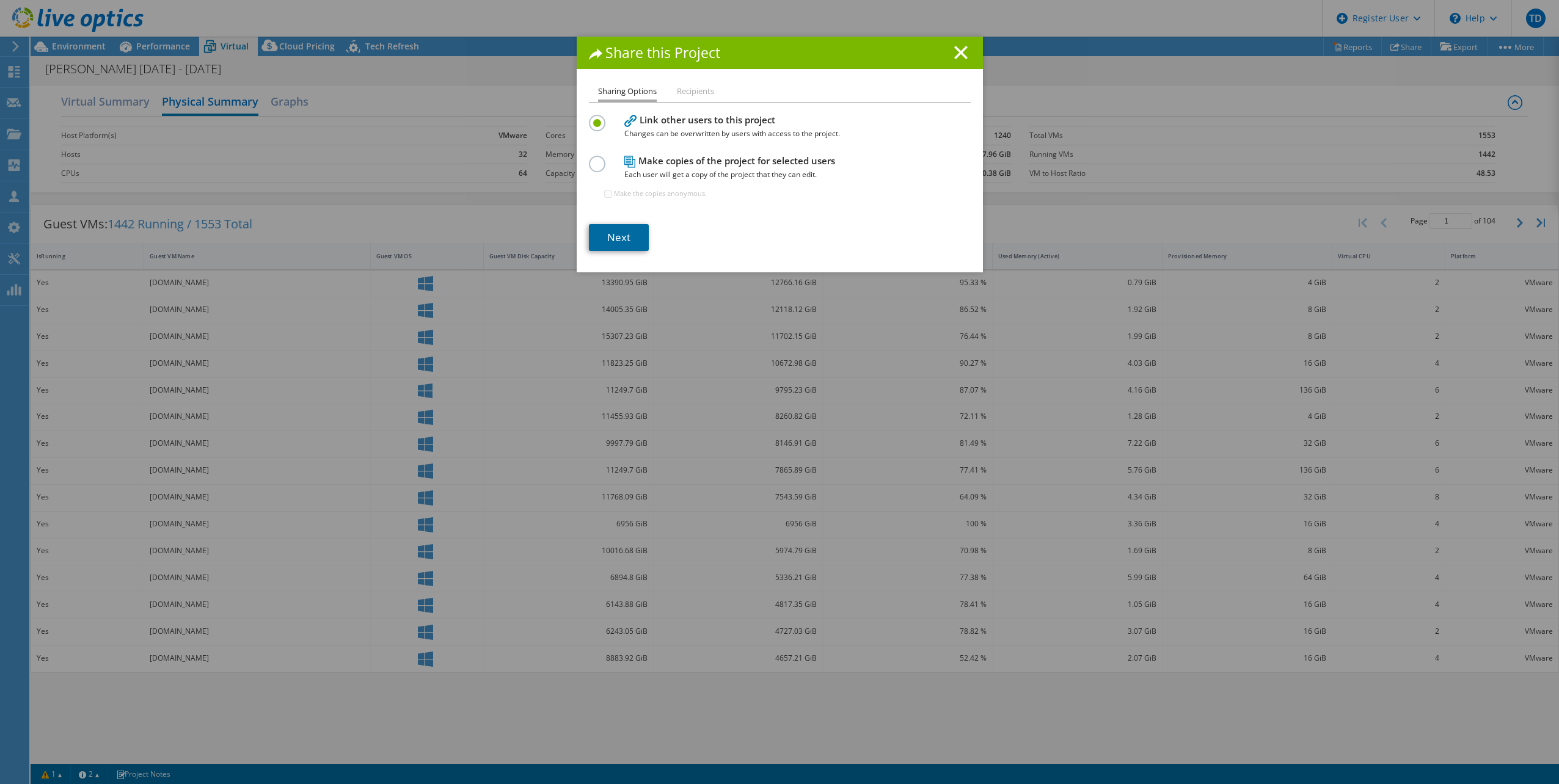
click at [630, 238] on link "Next" at bounding box center [619, 237] width 60 height 27
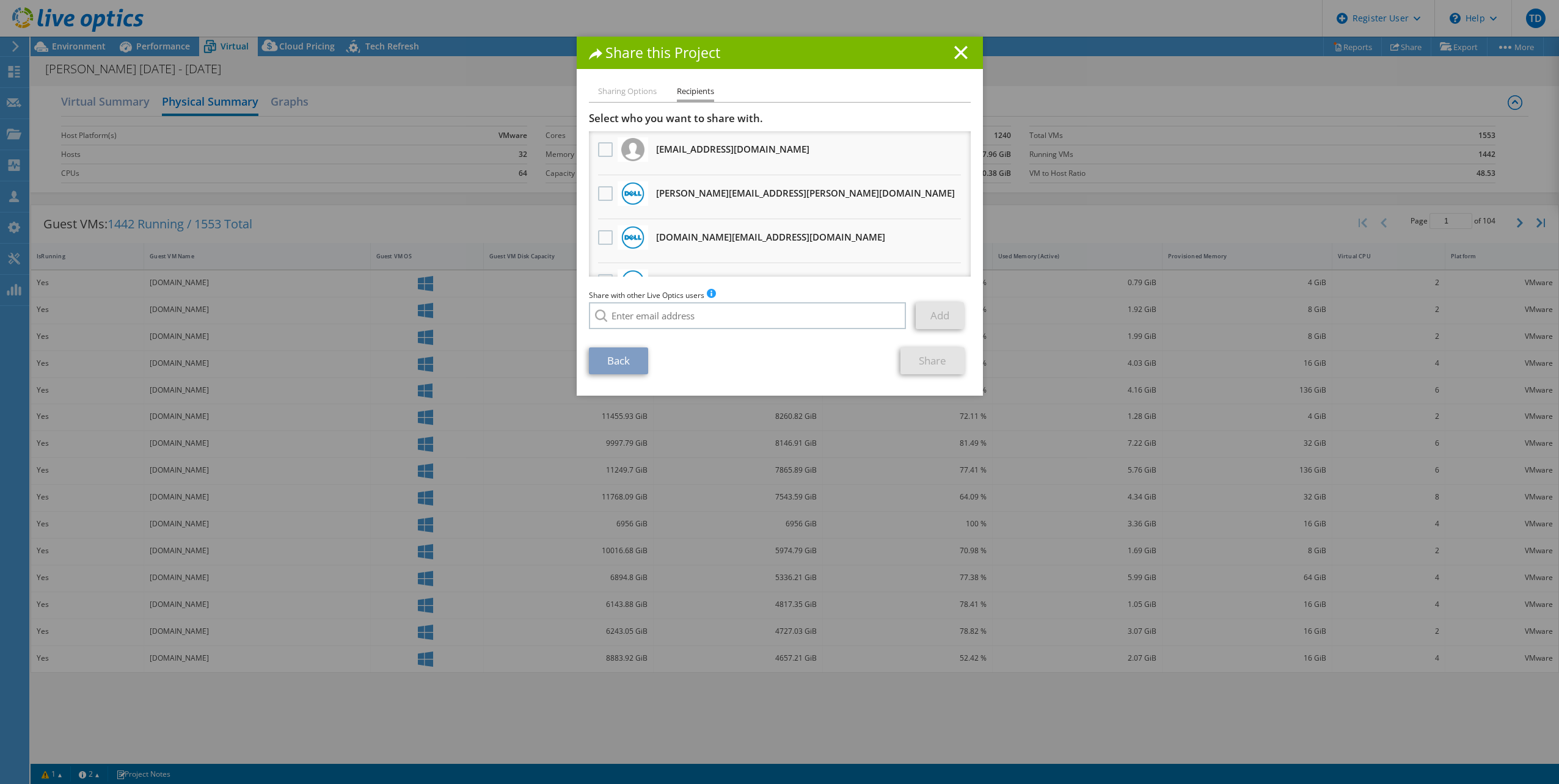
scroll to position [61, 0]
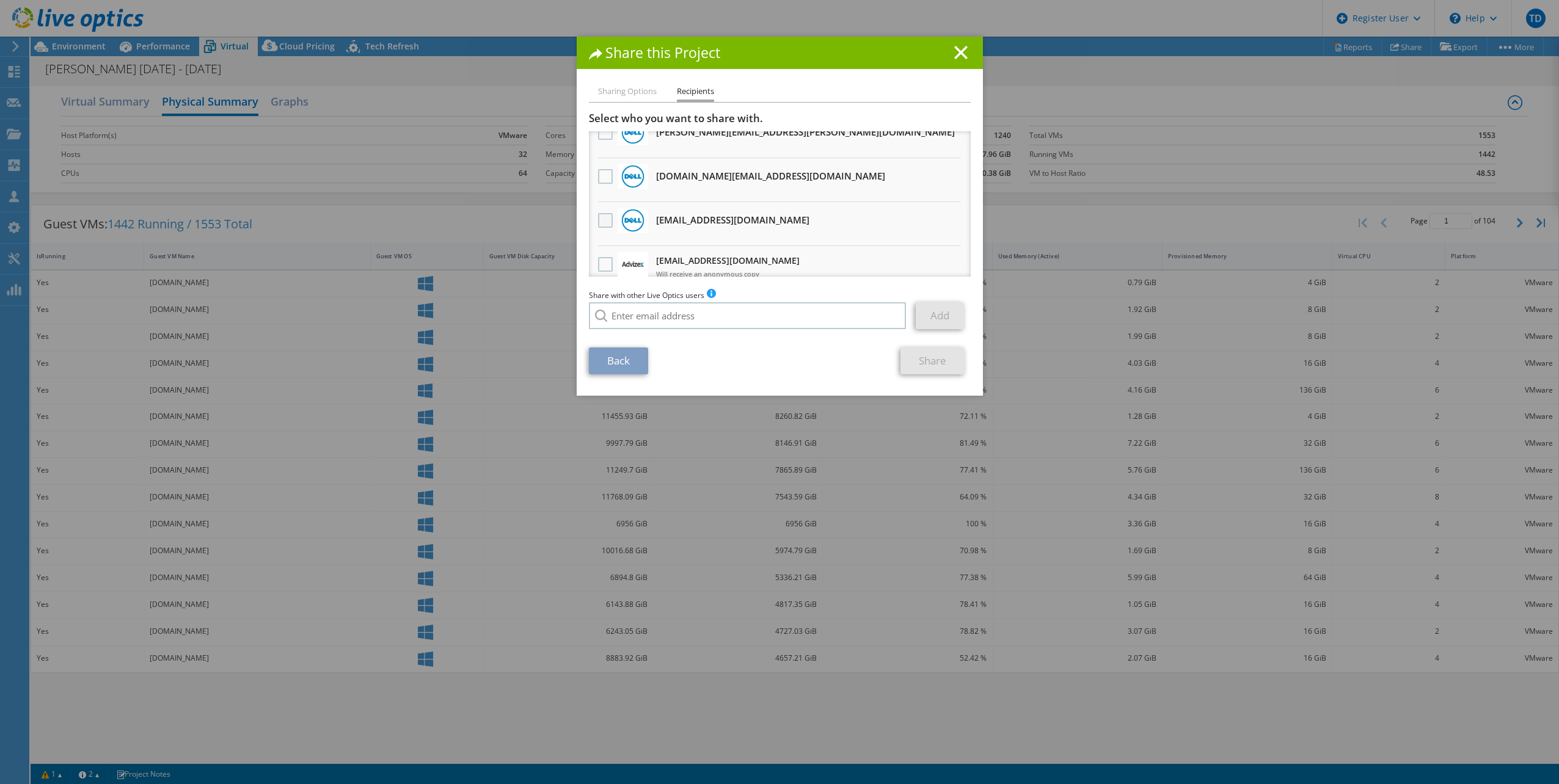
click at [599, 221] on label at bounding box center [607, 221] width 17 height 15
click at [0, 0] on input "checkbox" at bounding box center [0, 0] width 0 height 0
click at [930, 361] on link "Share" at bounding box center [932, 361] width 64 height 27
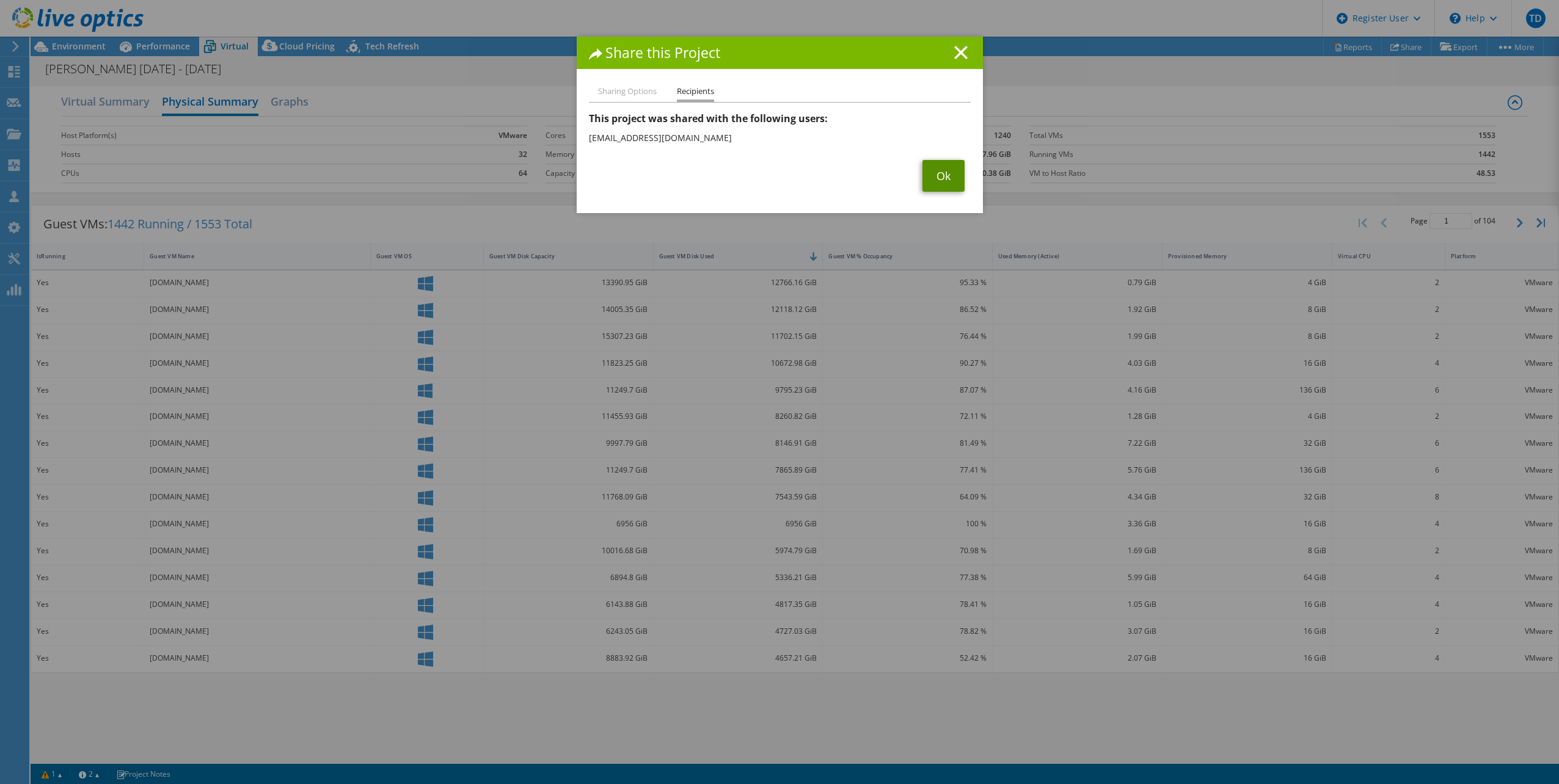
click at [935, 174] on link "Ok" at bounding box center [944, 176] width 42 height 32
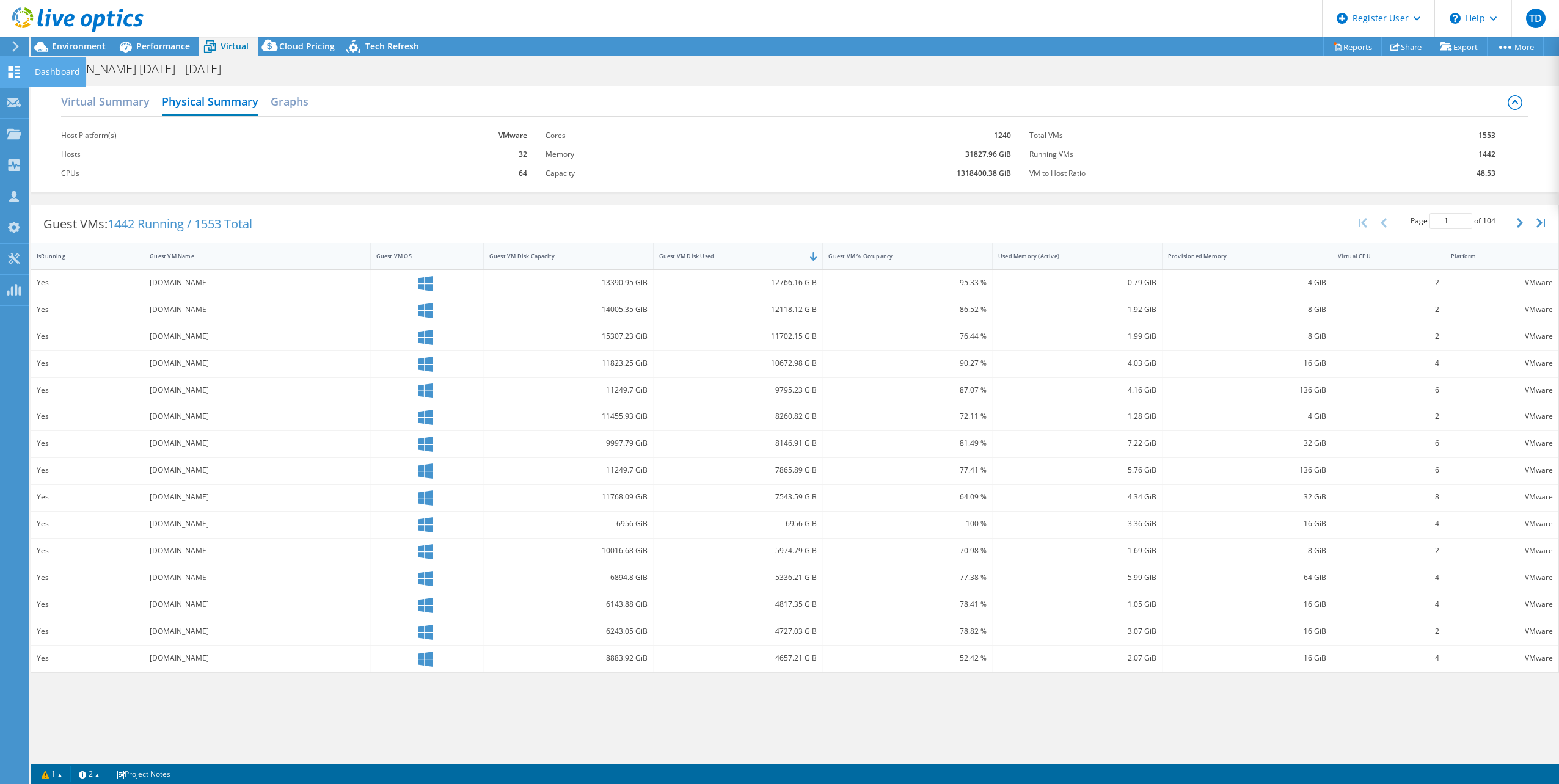
click at [15, 72] on icon at bounding box center [14, 72] width 15 height 12
